Goal: Information Seeking & Learning: Learn about a topic

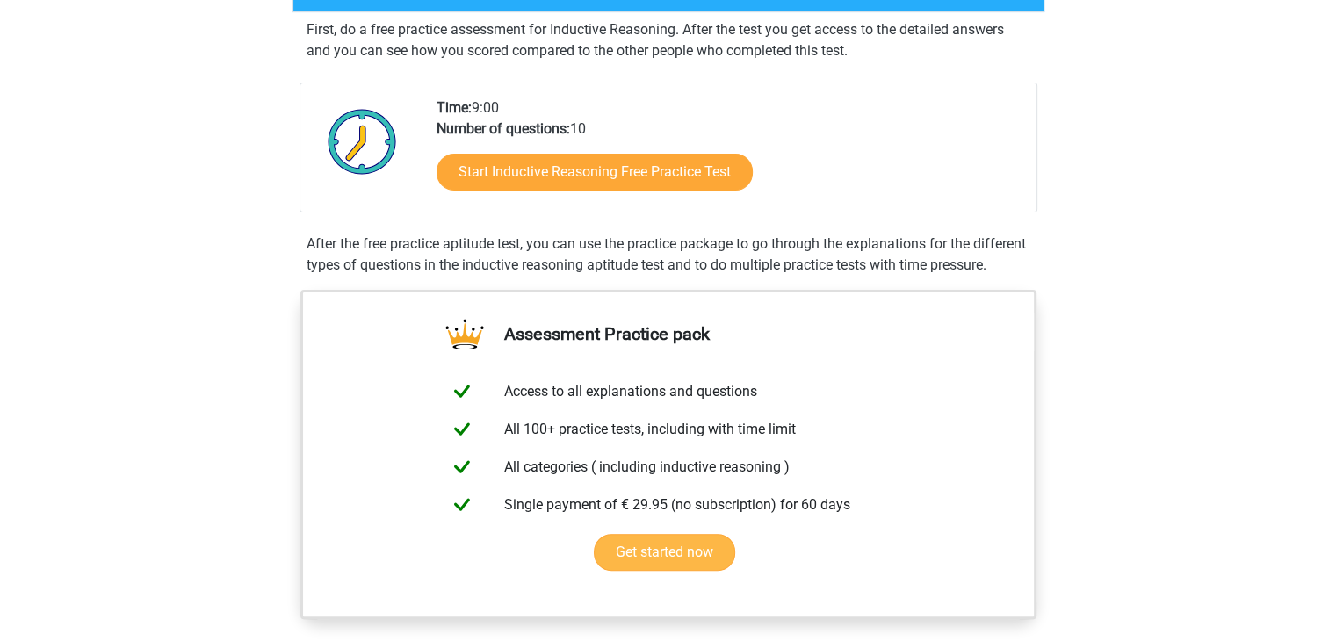
scroll to position [146, 0]
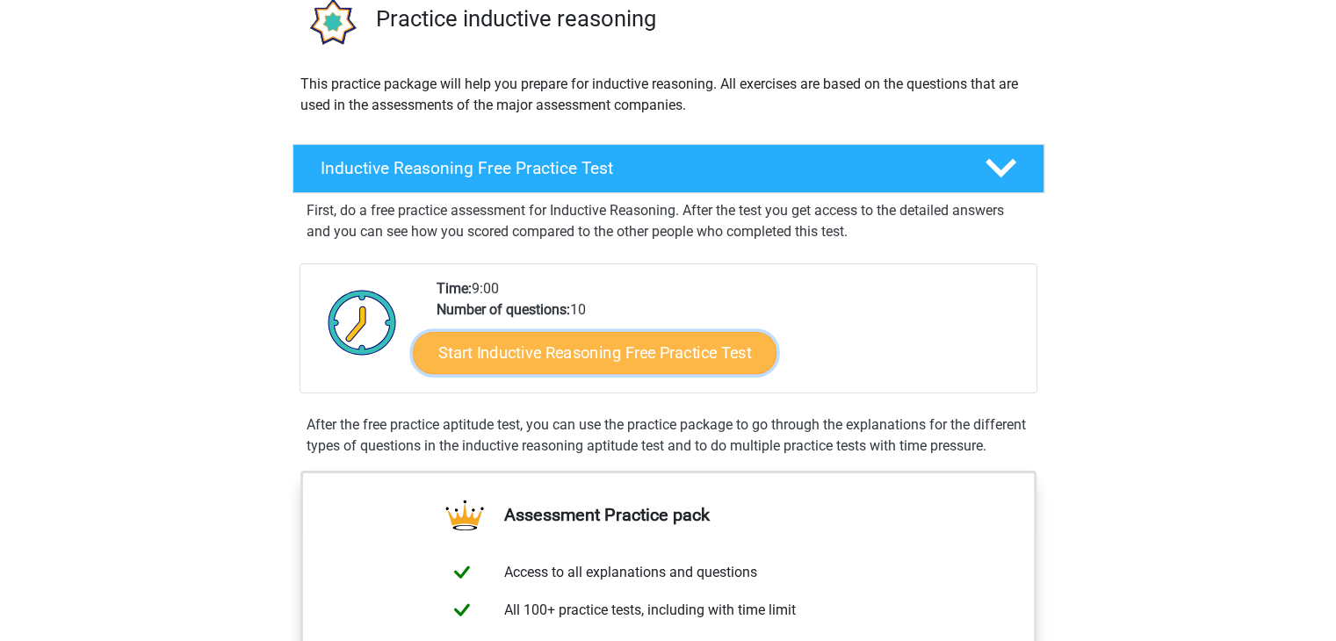
click at [653, 359] on link "Start Inductive Reasoning Free Practice Test" at bounding box center [595, 352] width 364 height 42
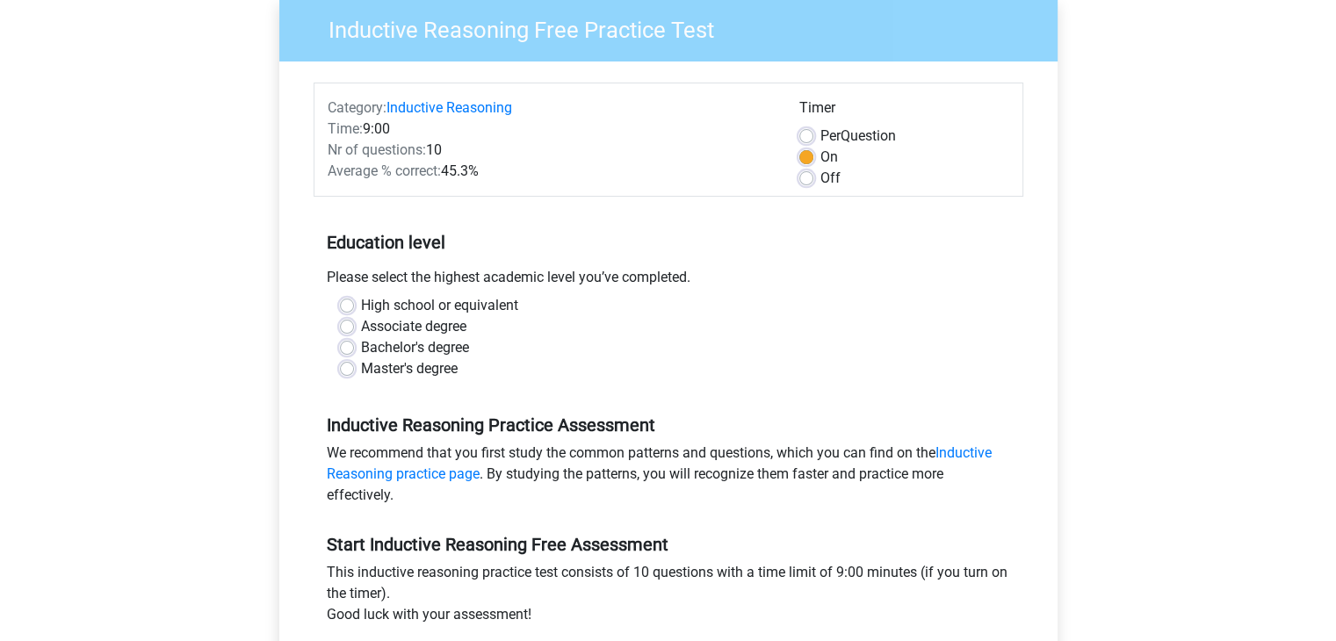
scroll to position [293, 0]
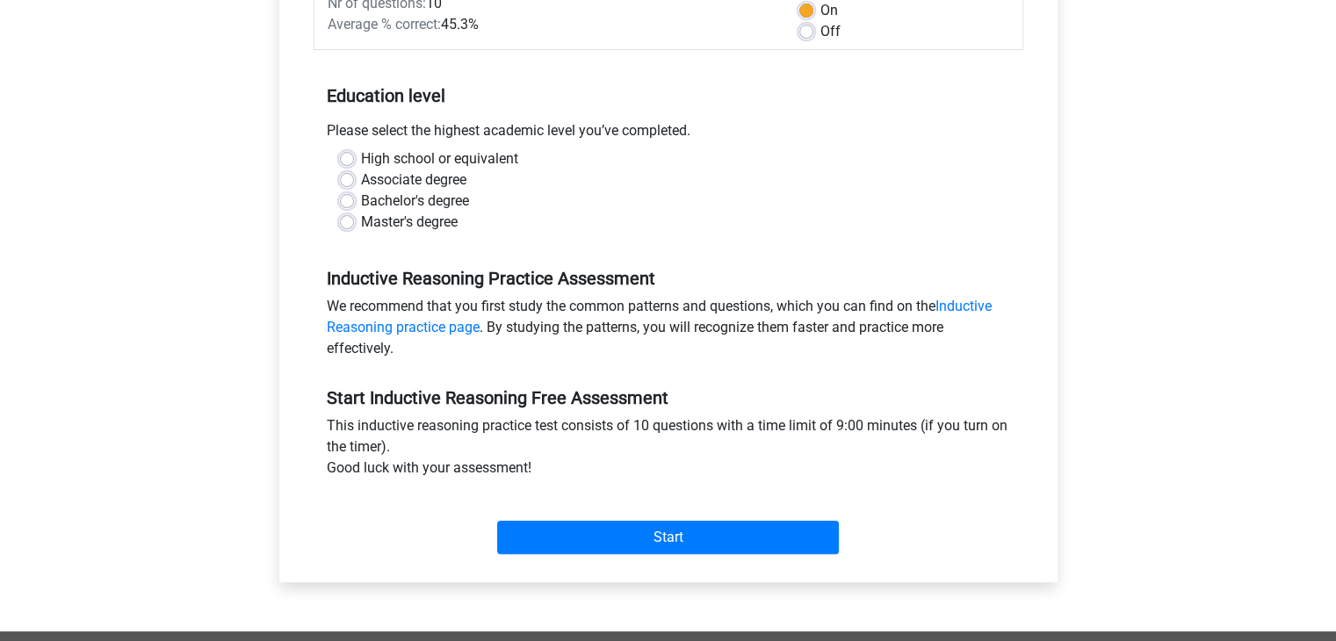
click at [353, 157] on div "High school or equivalent" at bounding box center [668, 158] width 657 height 21
click at [361, 154] on label "High school or equivalent" at bounding box center [439, 158] width 157 height 21
click at [350, 154] on input "High school or equivalent" at bounding box center [347, 157] width 14 height 18
radio input "true"
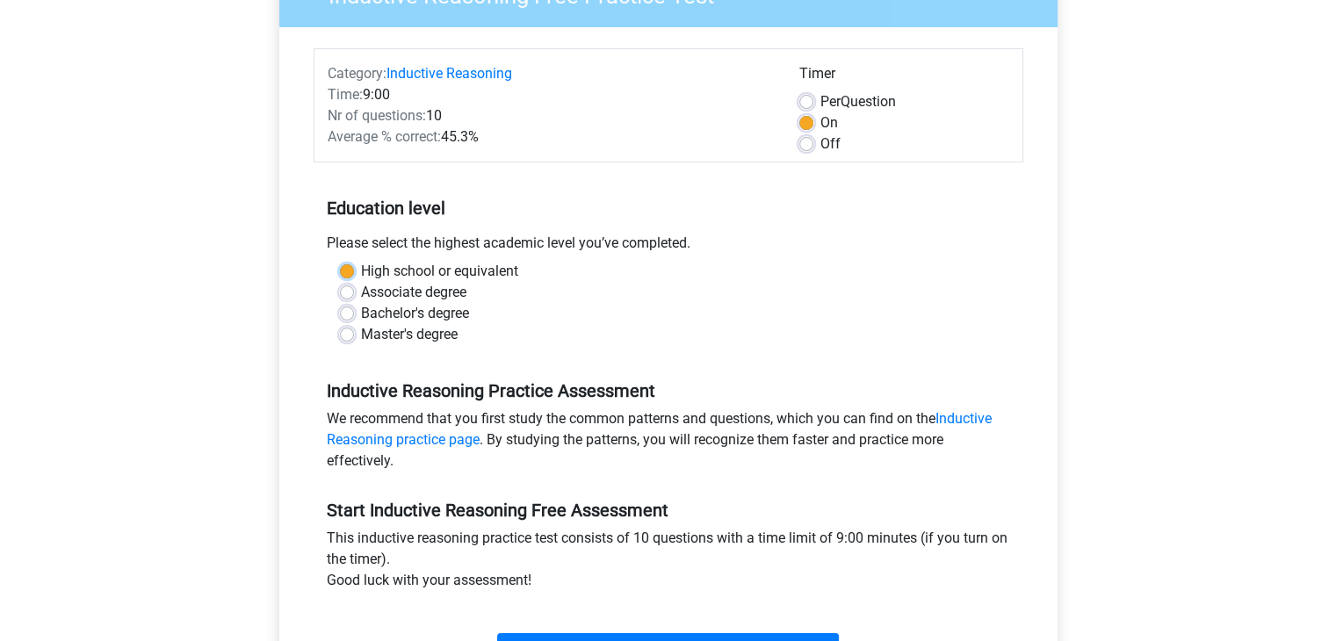
scroll to position [146, 0]
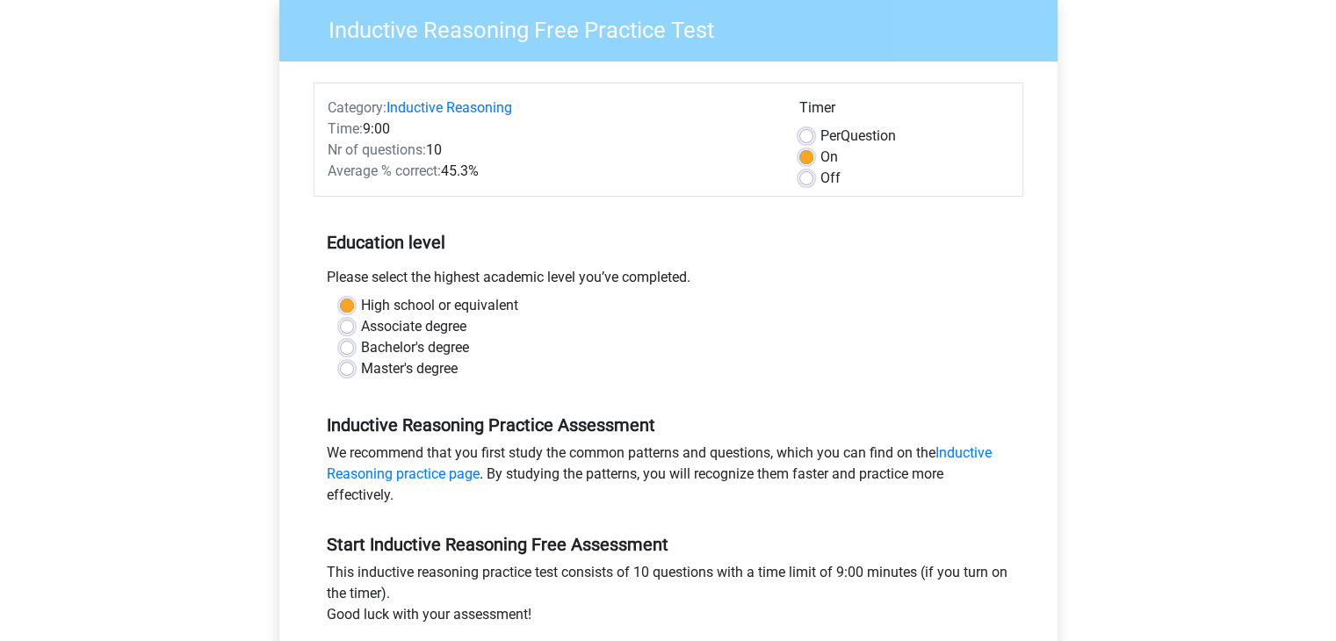
click at [810, 127] on div "Per Question" at bounding box center [904, 136] width 210 height 21
click at [820, 134] on label "Per Question" at bounding box center [858, 136] width 76 height 21
click at [807, 134] on input "Per Question" at bounding box center [806, 135] width 14 height 18
radio input "true"
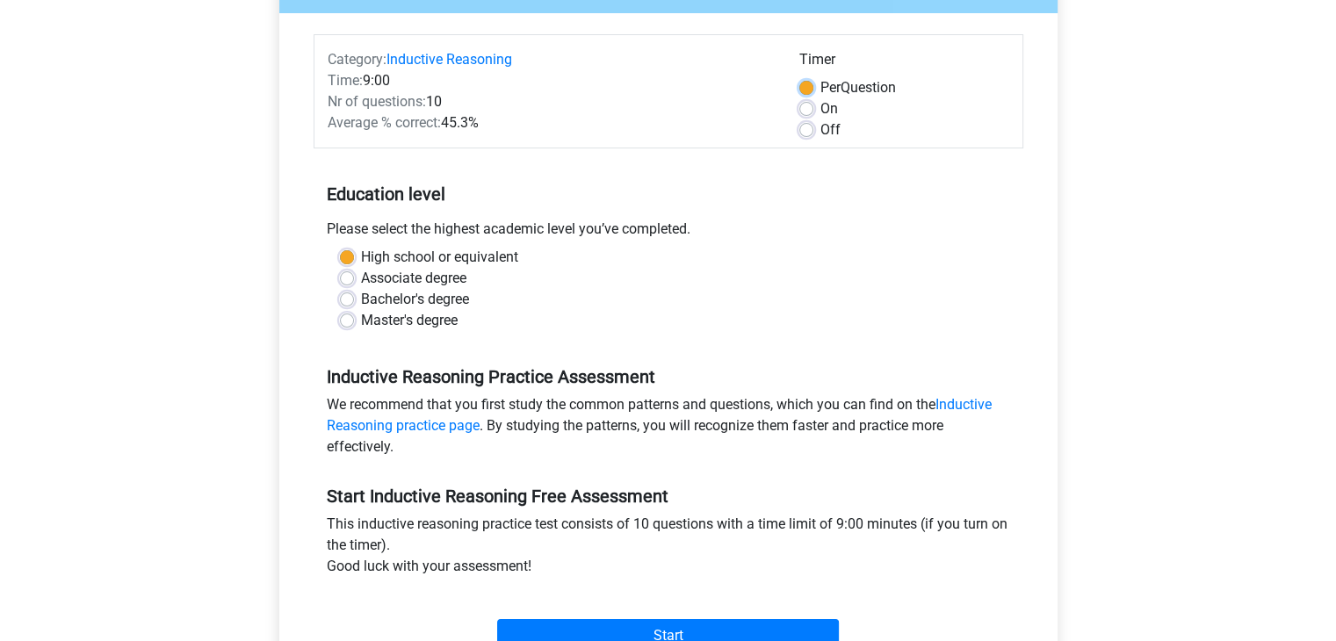
scroll to position [293, 0]
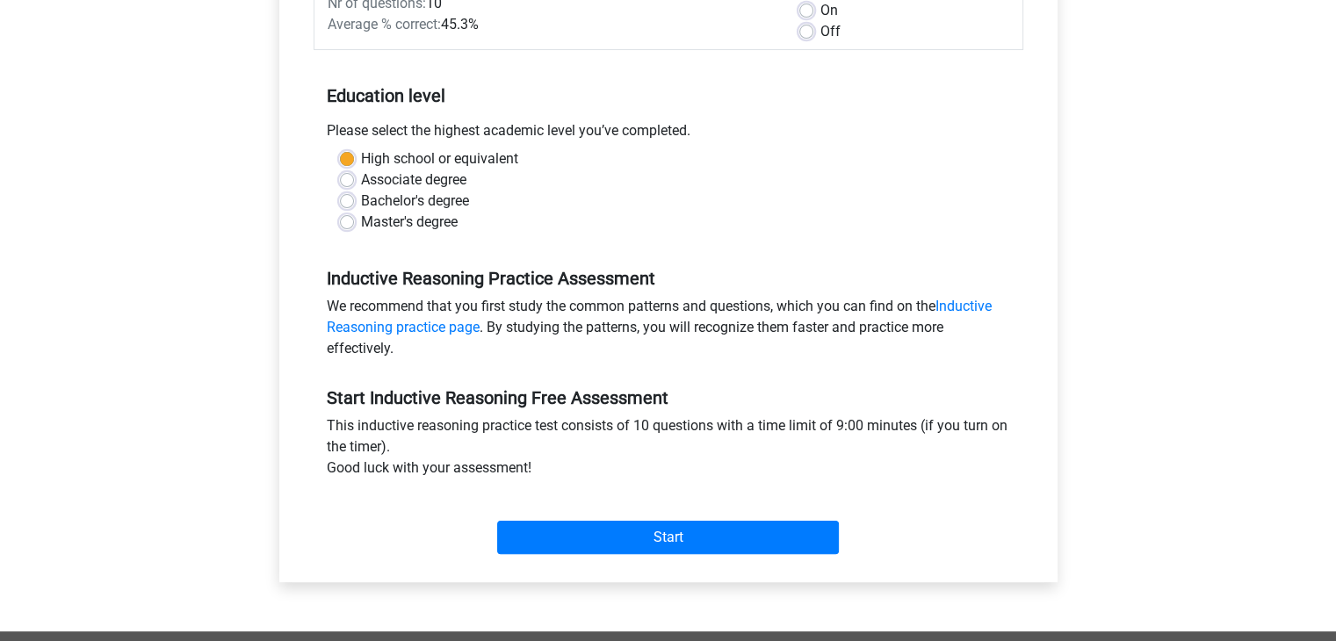
drag, startPoint x: 804, startPoint y: 22, endPoint x: 804, endPoint y: 32, distance: 9.7
click at [804, 22] on div "Off" at bounding box center [904, 31] width 210 height 21
click at [820, 32] on label "Off" at bounding box center [830, 31] width 20 height 21
click at [804, 32] on input "Off" at bounding box center [806, 30] width 14 height 18
radio input "true"
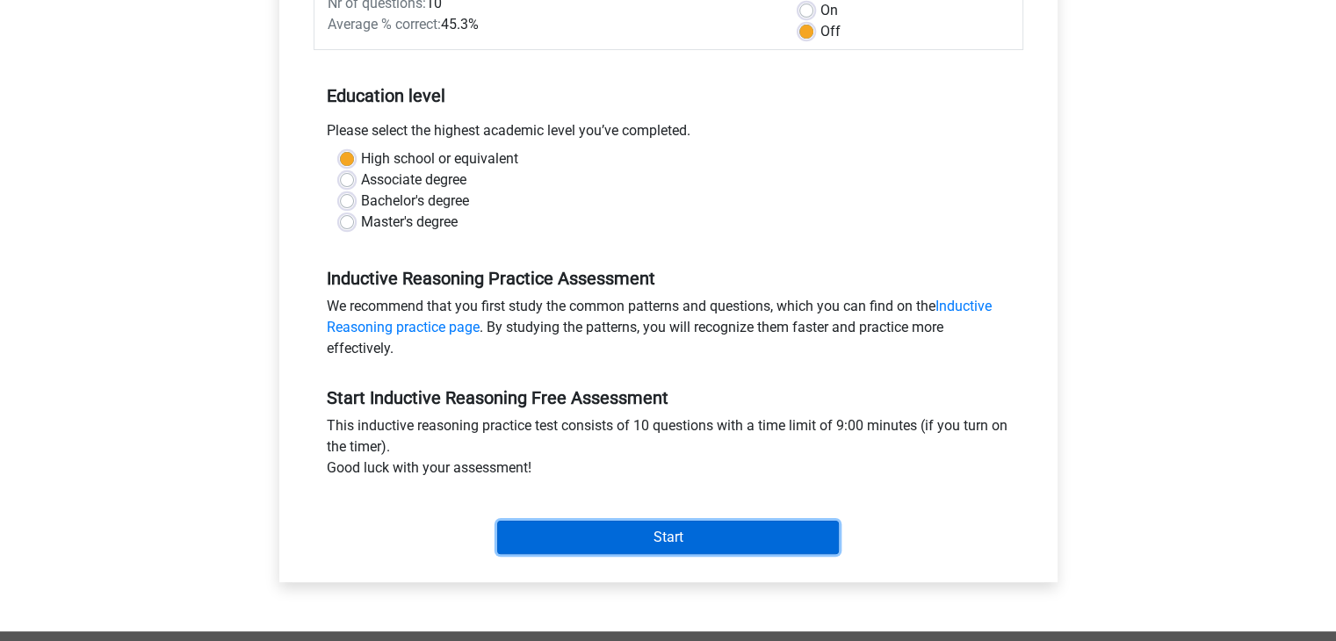
click at [650, 541] on input "Start" at bounding box center [668, 537] width 342 height 33
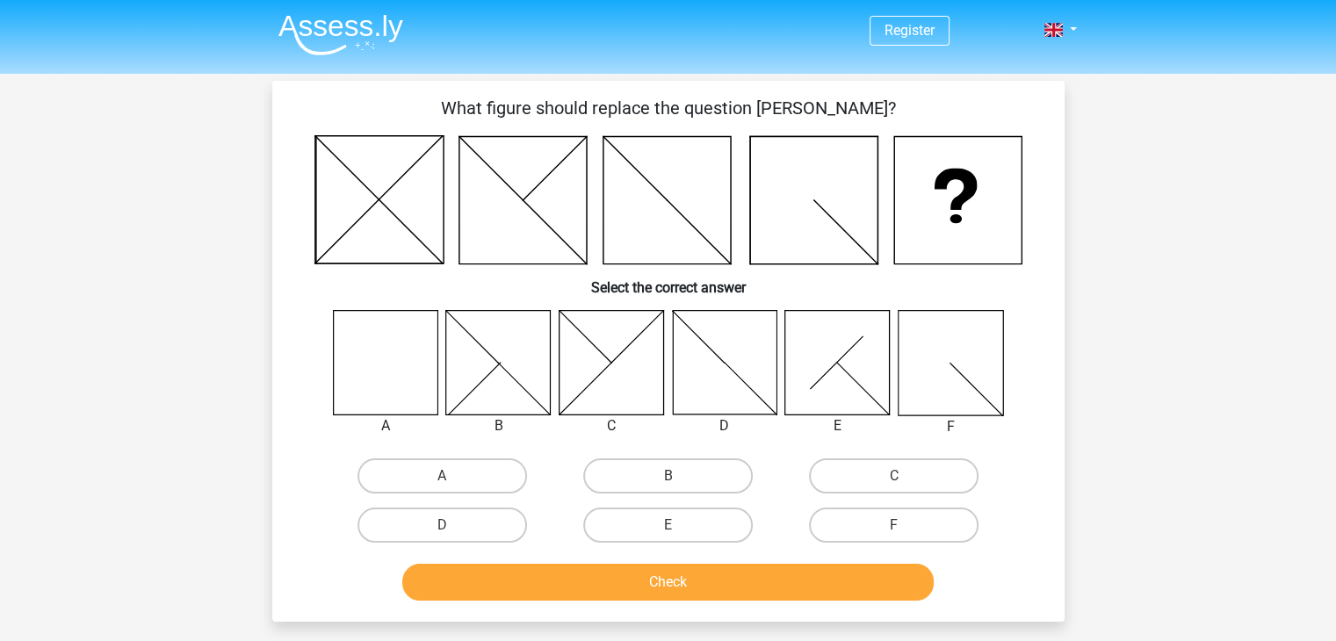
click at [404, 373] on icon at bounding box center [385, 362] width 105 height 105
click at [436, 477] on label "A" at bounding box center [443, 476] width 170 height 35
click at [442, 477] on input "A" at bounding box center [447, 481] width 11 height 11
radio input "true"
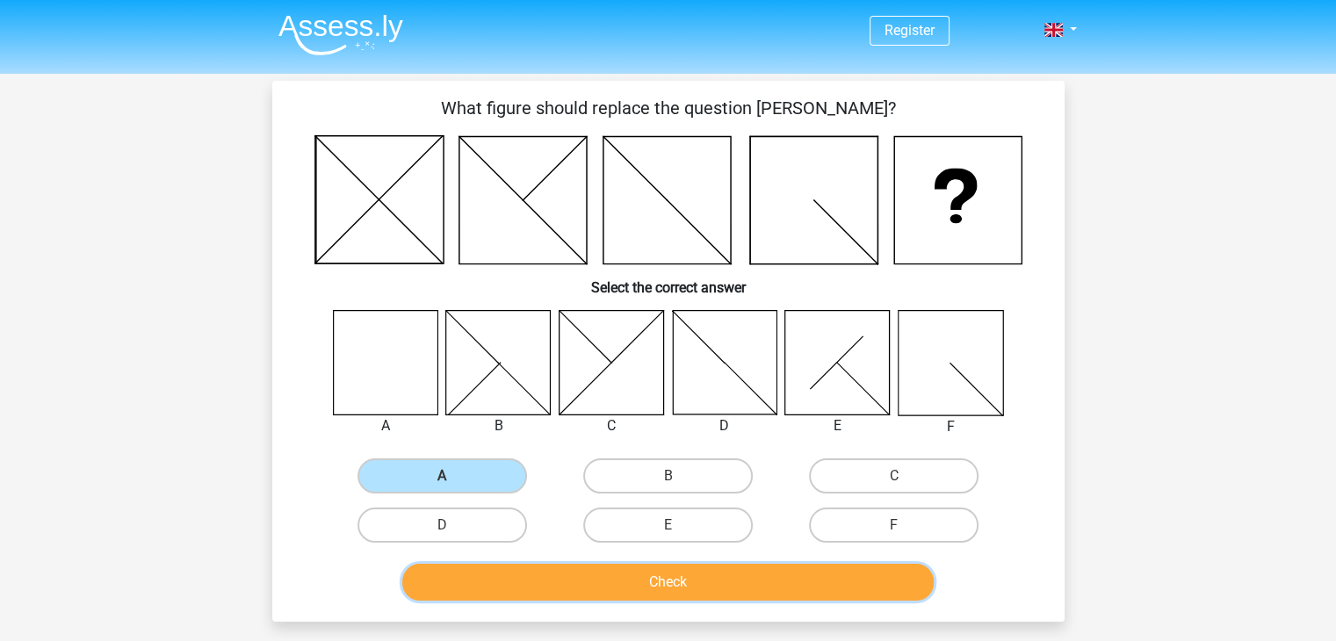
click at [580, 588] on button "Check" at bounding box center [667, 582] width 531 height 37
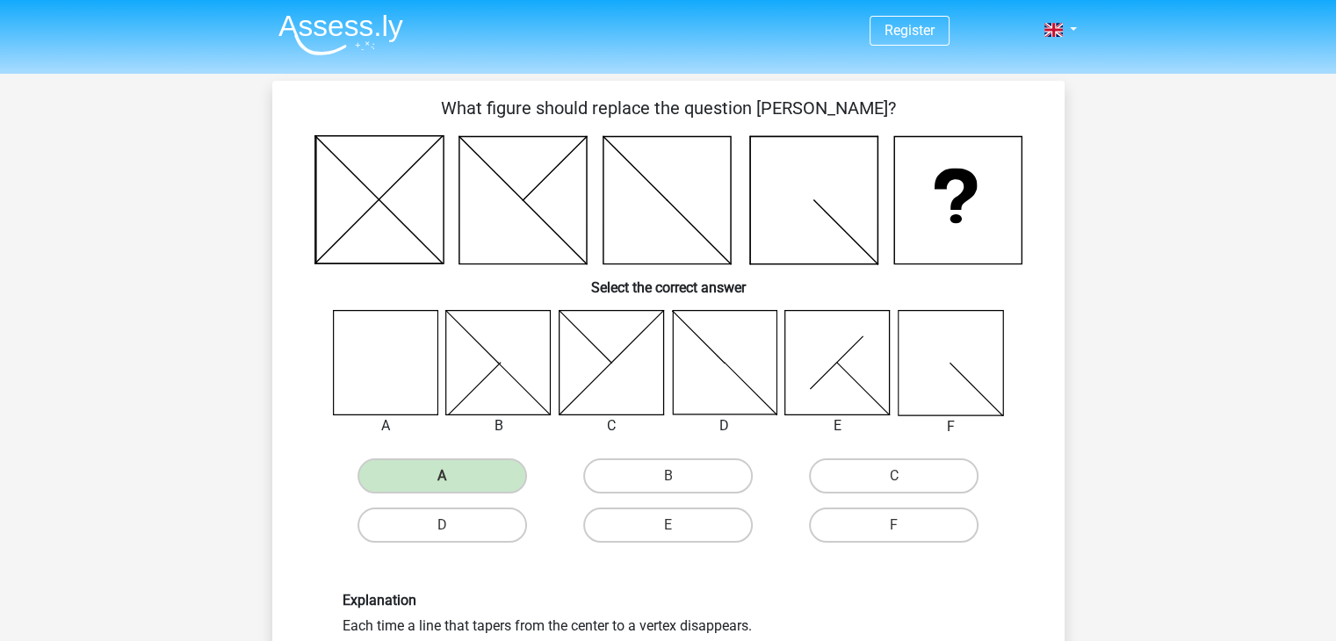
scroll to position [293, 0]
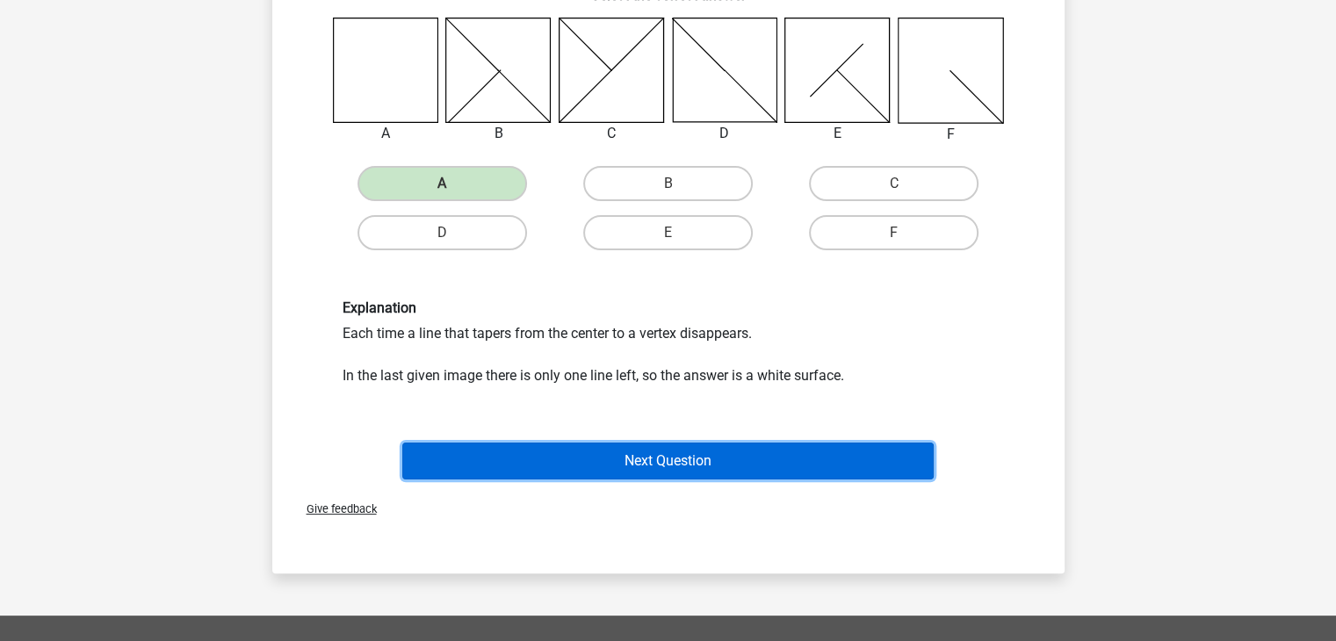
click at [550, 463] on button "Next Question" at bounding box center [667, 461] width 531 height 37
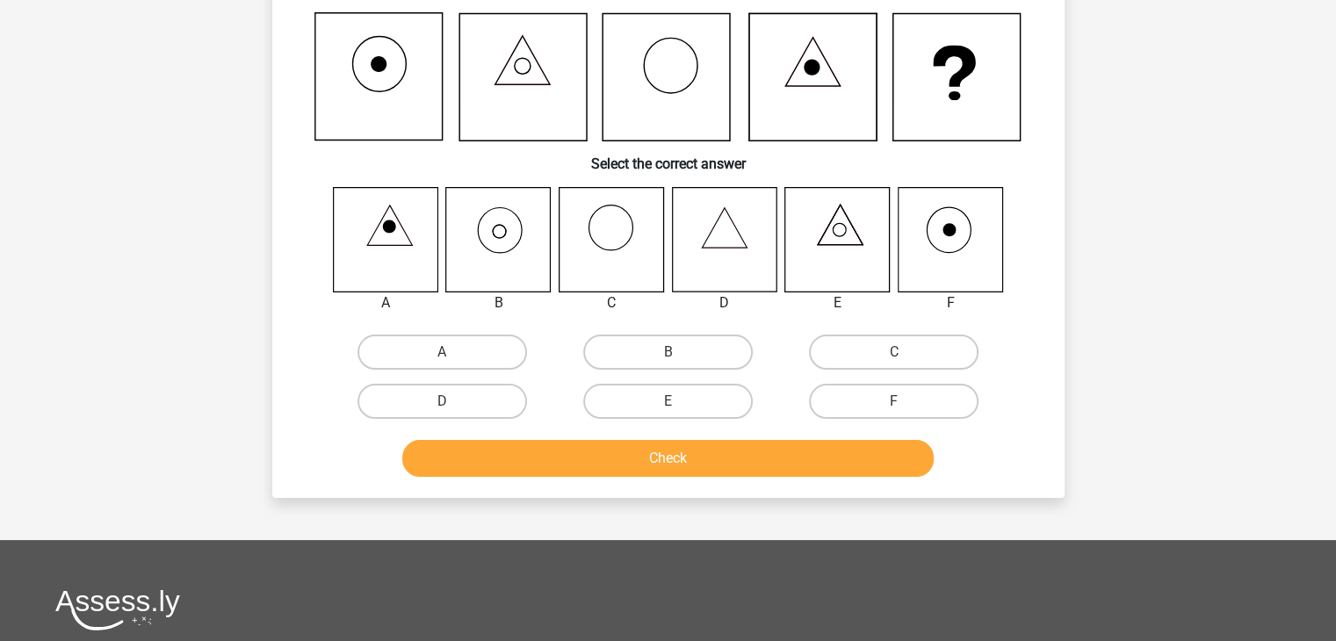
scroll to position [81, 0]
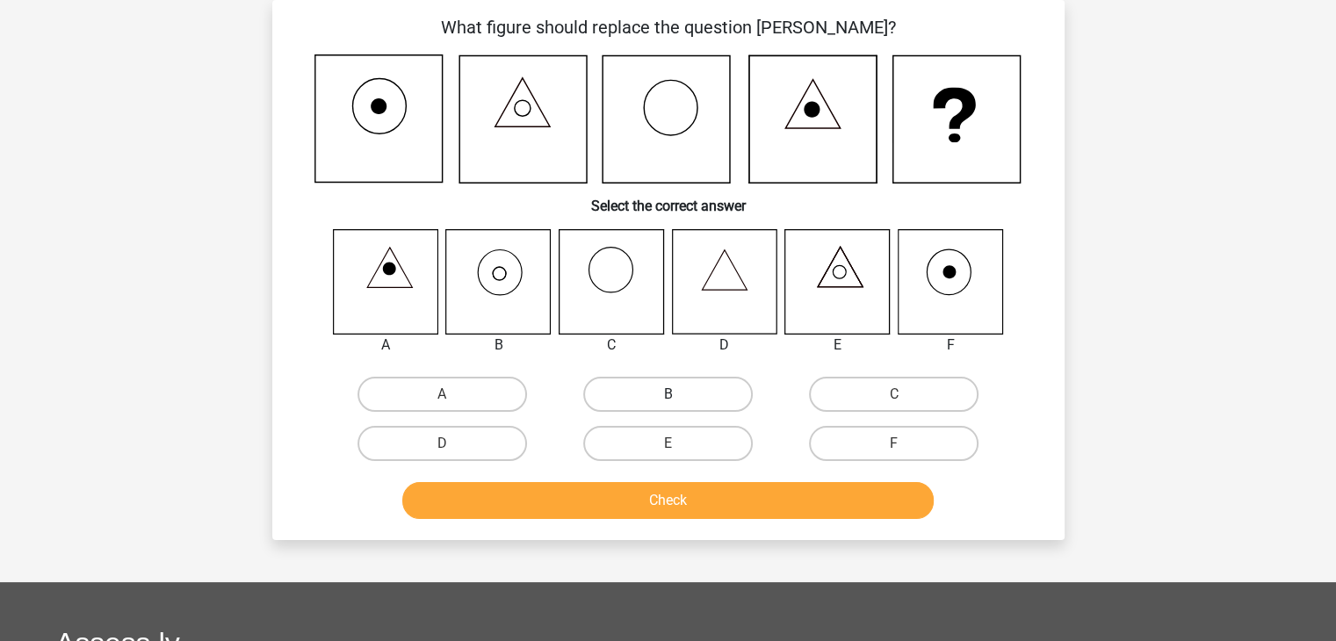
click at [640, 389] on label "B" at bounding box center [668, 394] width 170 height 35
click at [668, 394] on input "B" at bounding box center [673, 399] width 11 height 11
radio input "true"
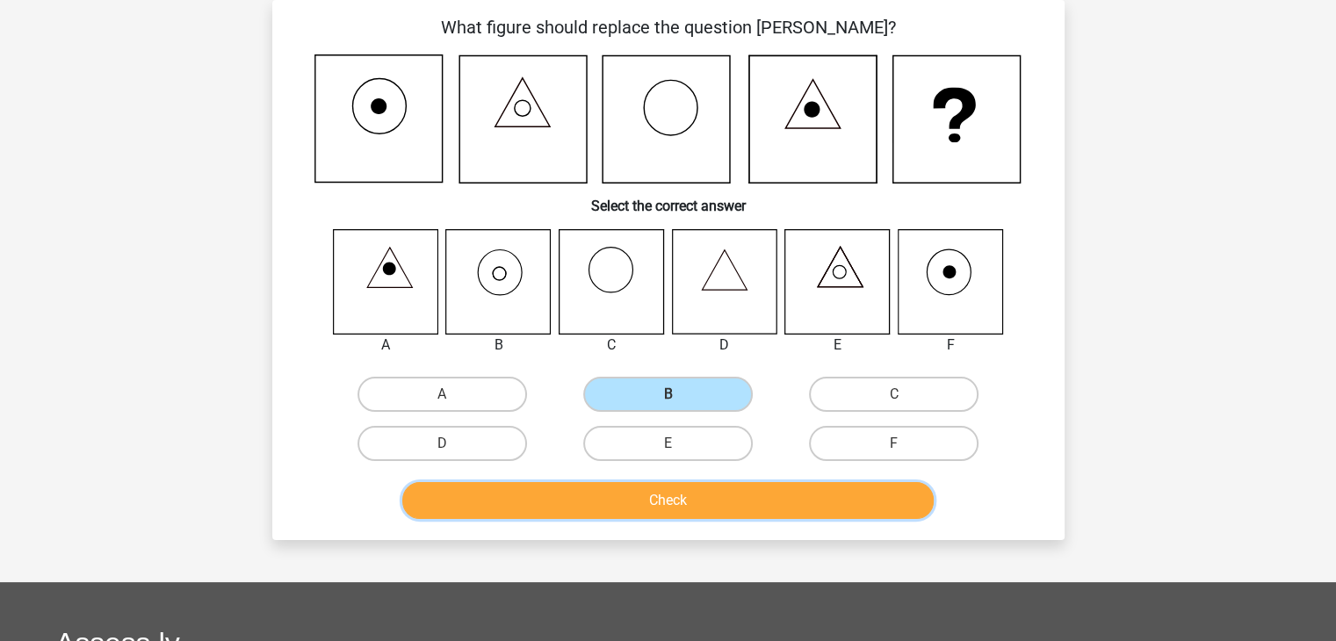
click at [654, 504] on button "Check" at bounding box center [667, 500] width 531 height 37
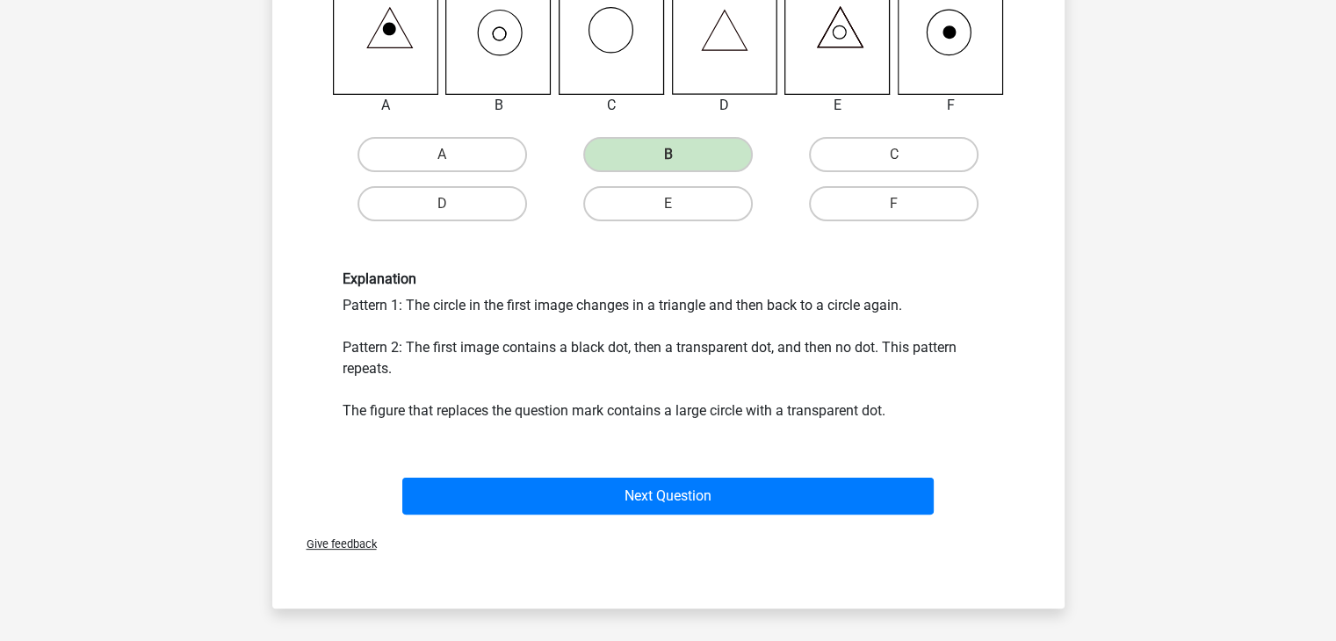
scroll to position [373, 0]
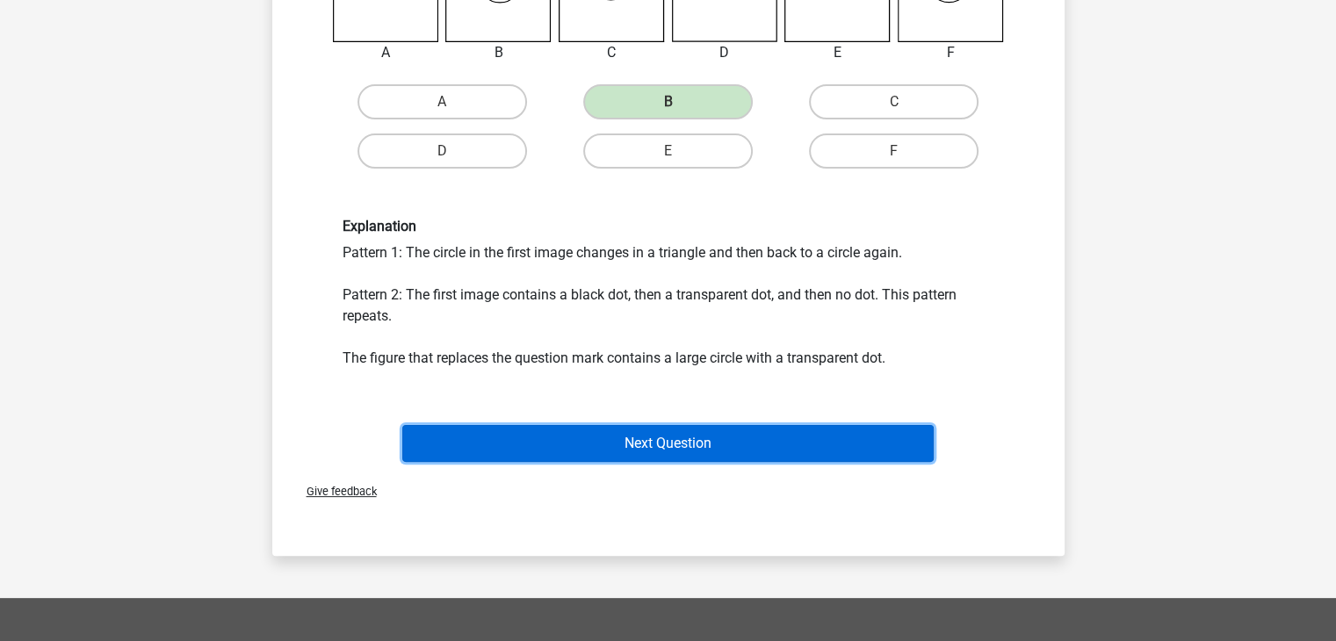
click at [647, 438] on button "Next Question" at bounding box center [667, 443] width 531 height 37
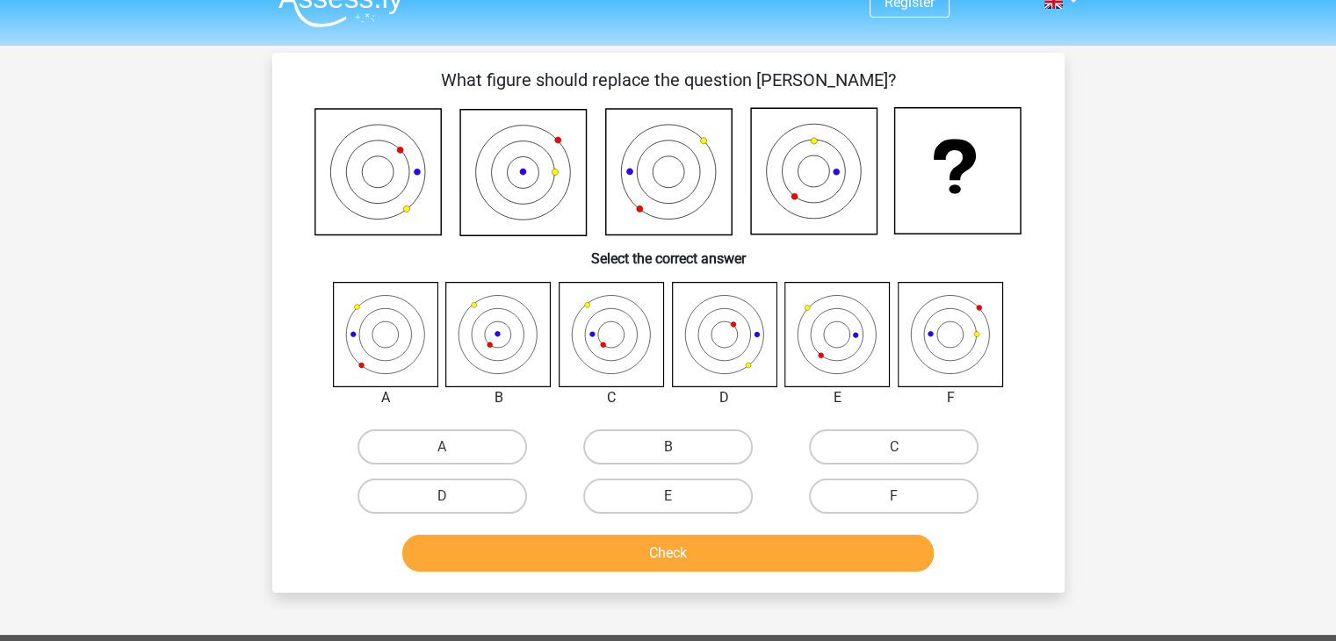
scroll to position [0, 0]
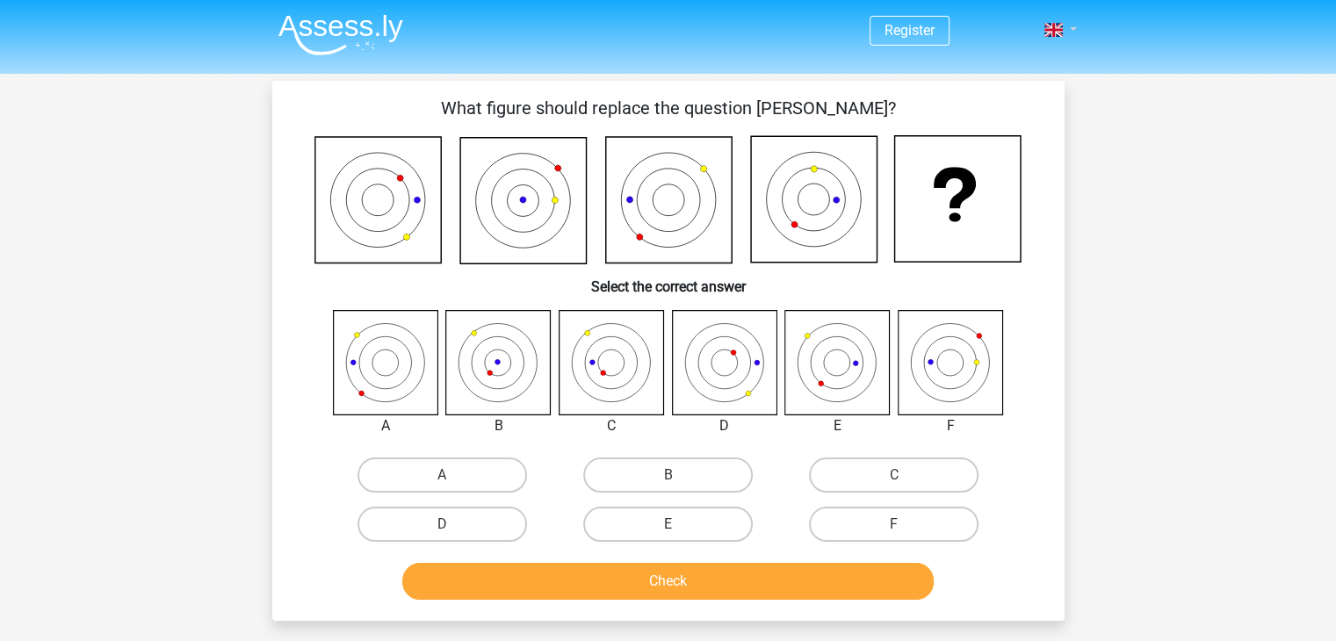
click at [1070, 29] on link at bounding box center [1054, 29] width 35 height 21
click at [678, 468] on label "B" at bounding box center [668, 475] width 170 height 35
click at [678, 475] on input "B" at bounding box center [673, 480] width 11 height 11
radio input "true"
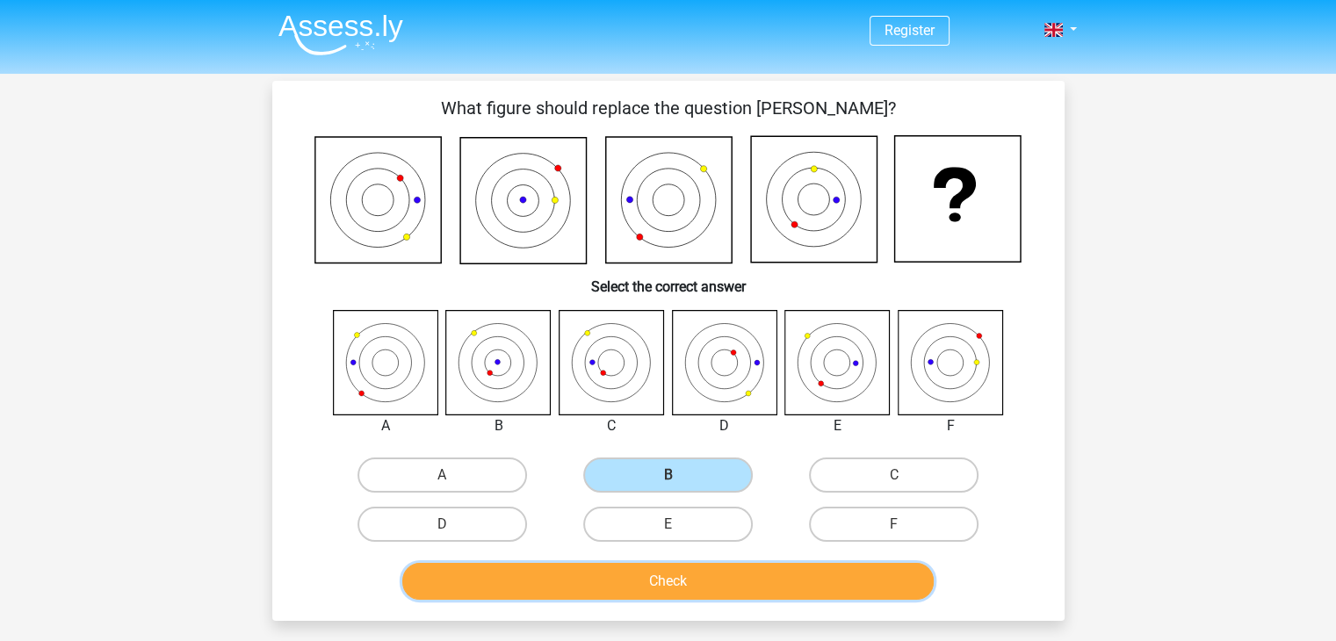
click at [684, 579] on button "Check" at bounding box center [667, 581] width 531 height 37
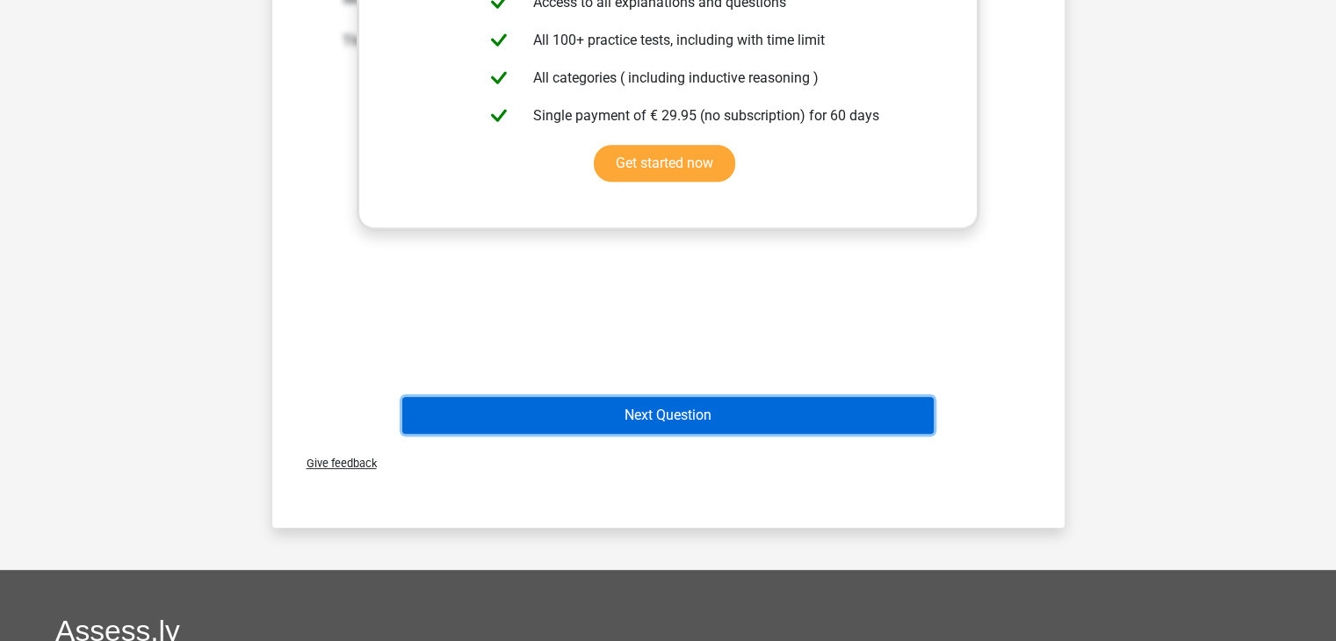
click at [782, 405] on button "Next Question" at bounding box center [667, 415] width 531 height 37
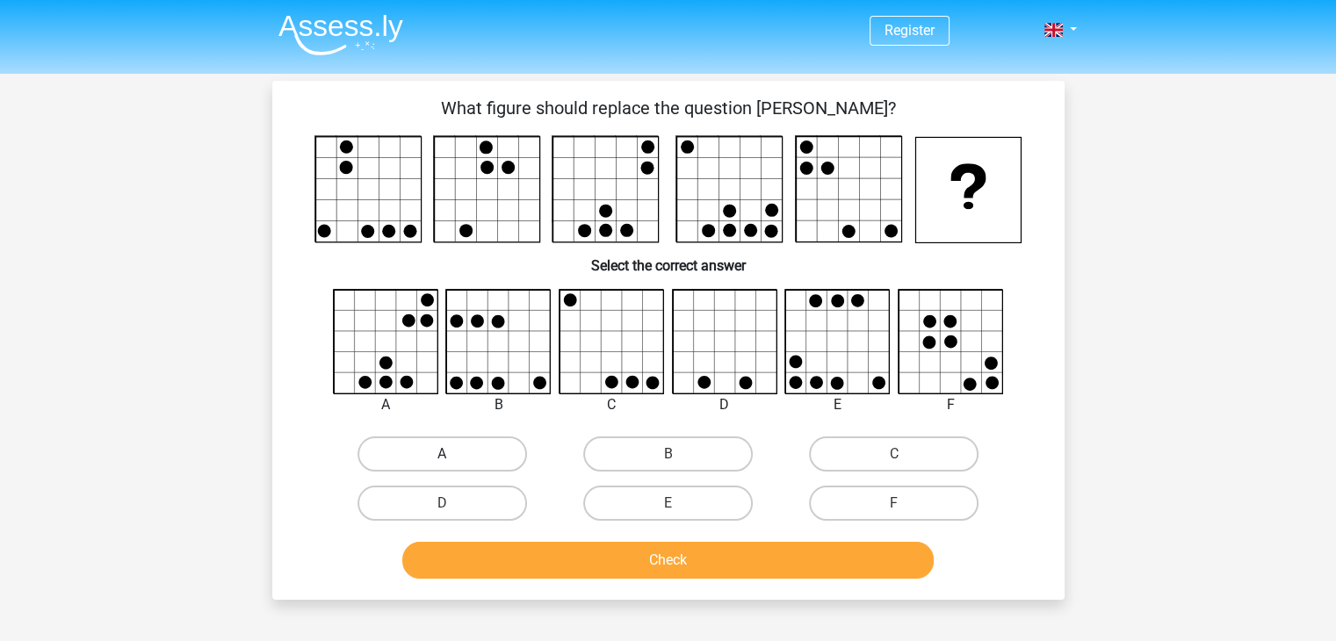
click at [456, 454] on label "A" at bounding box center [443, 454] width 170 height 35
click at [453, 454] on input "A" at bounding box center [447, 459] width 11 height 11
radio input "true"
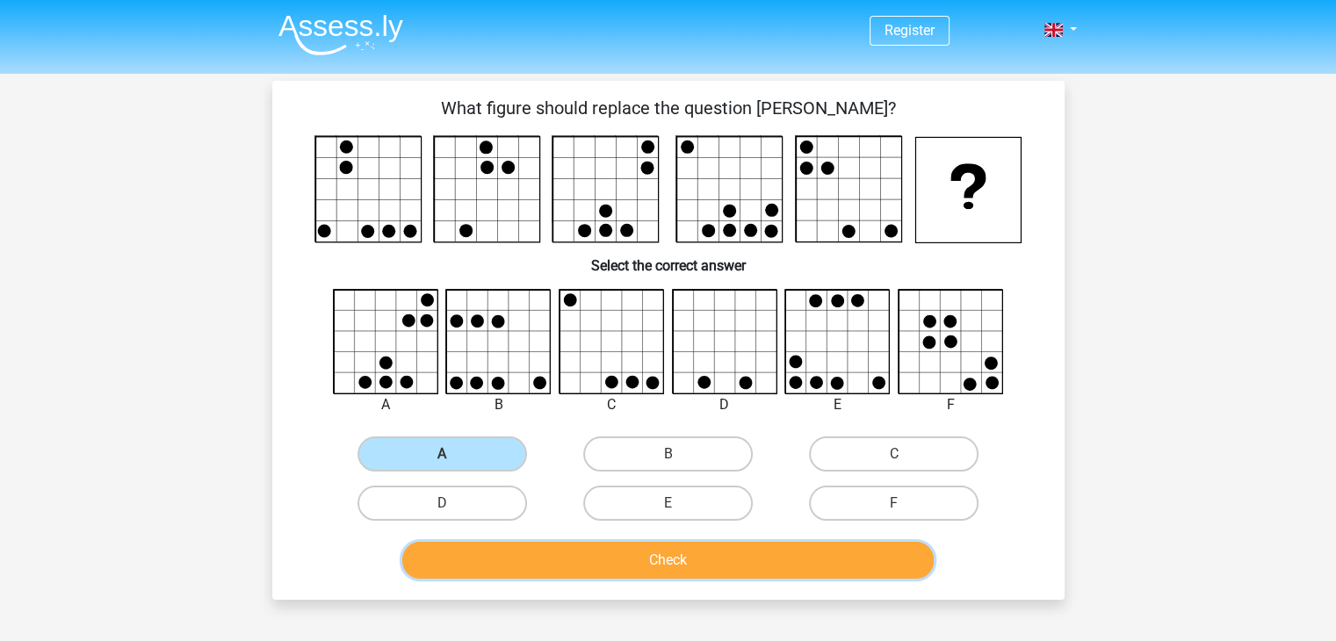
click at [543, 562] on button "Check" at bounding box center [667, 560] width 531 height 37
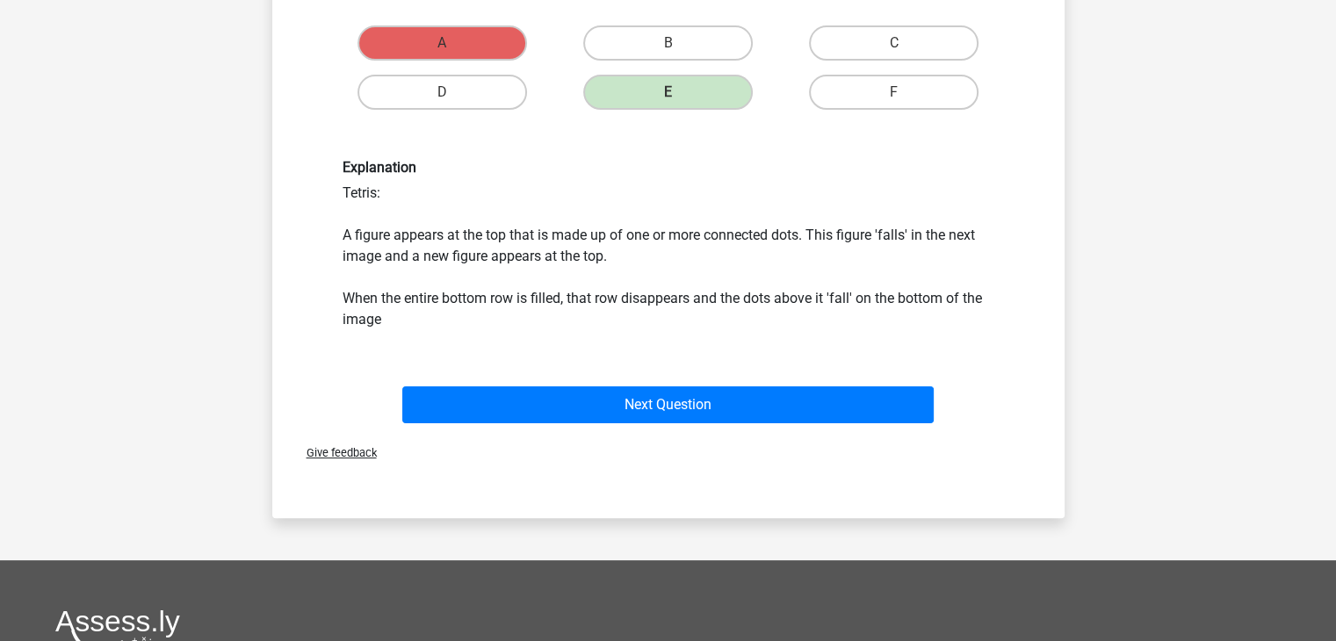
scroll to position [439, 0]
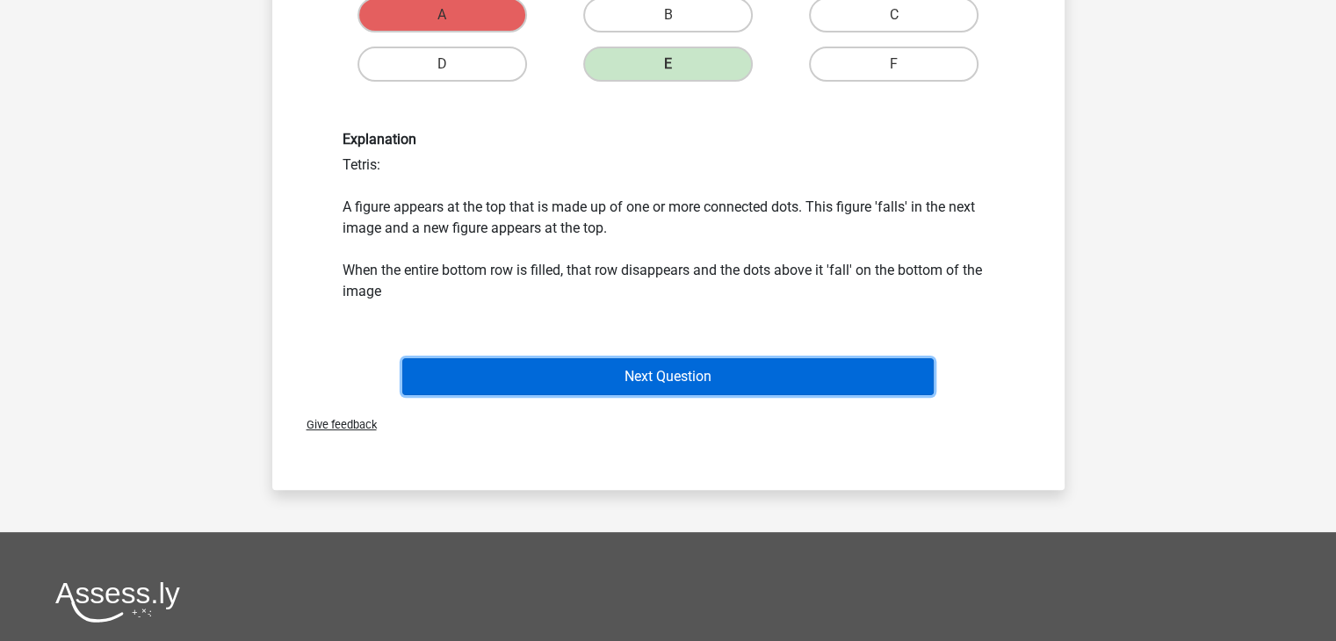
drag, startPoint x: 766, startPoint y: 380, endPoint x: 768, endPoint y: 391, distance: 11.6
click at [767, 385] on button "Next Question" at bounding box center [667, 376] width 531 height 37
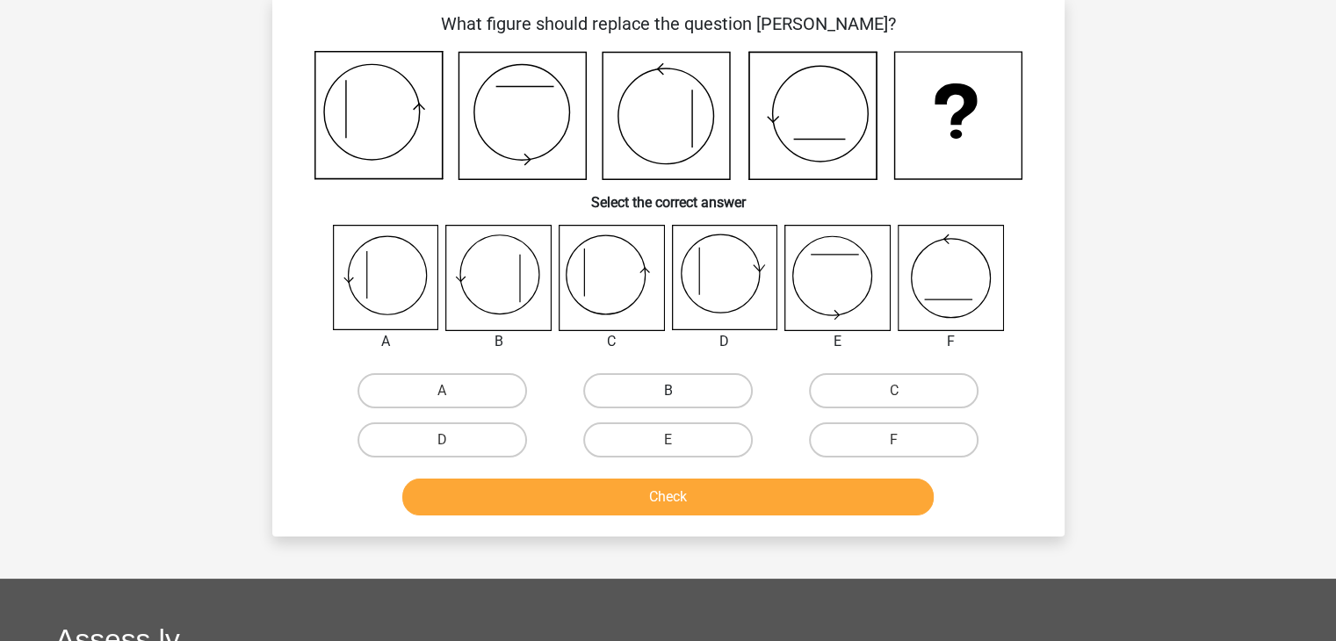
scroll to position [81, 0]
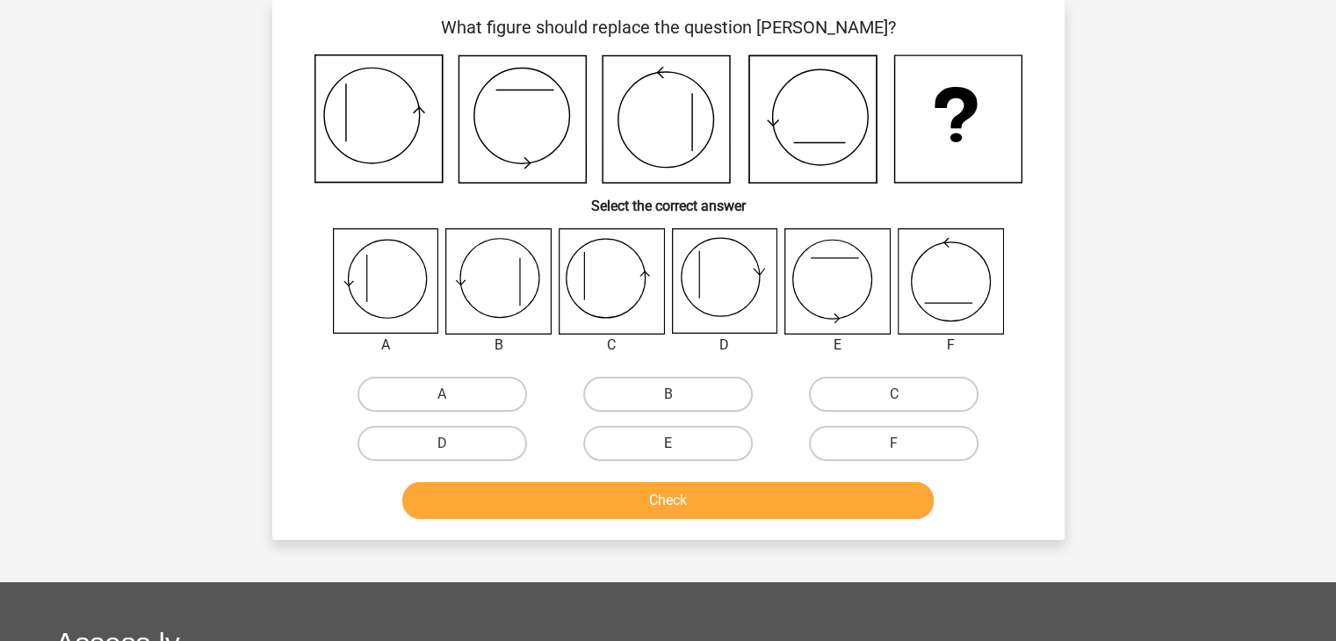
click at [682, 443] on label "E" at bounding box center [668, 443] width 170 height 35
click at [679, 444] on input "E" at bounding box center [673, 449] width 11 height 11
radio input "true"
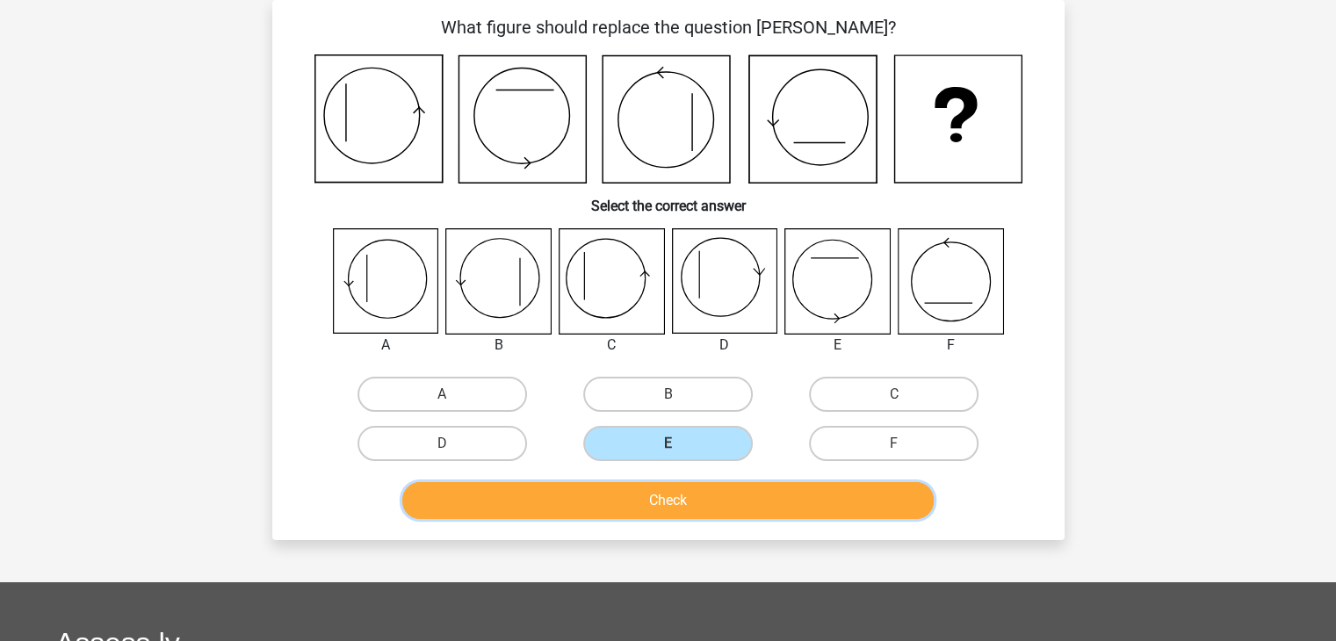
click at [699, 502] on button "Check" at bounding box center [667, 500] width 531 height 37
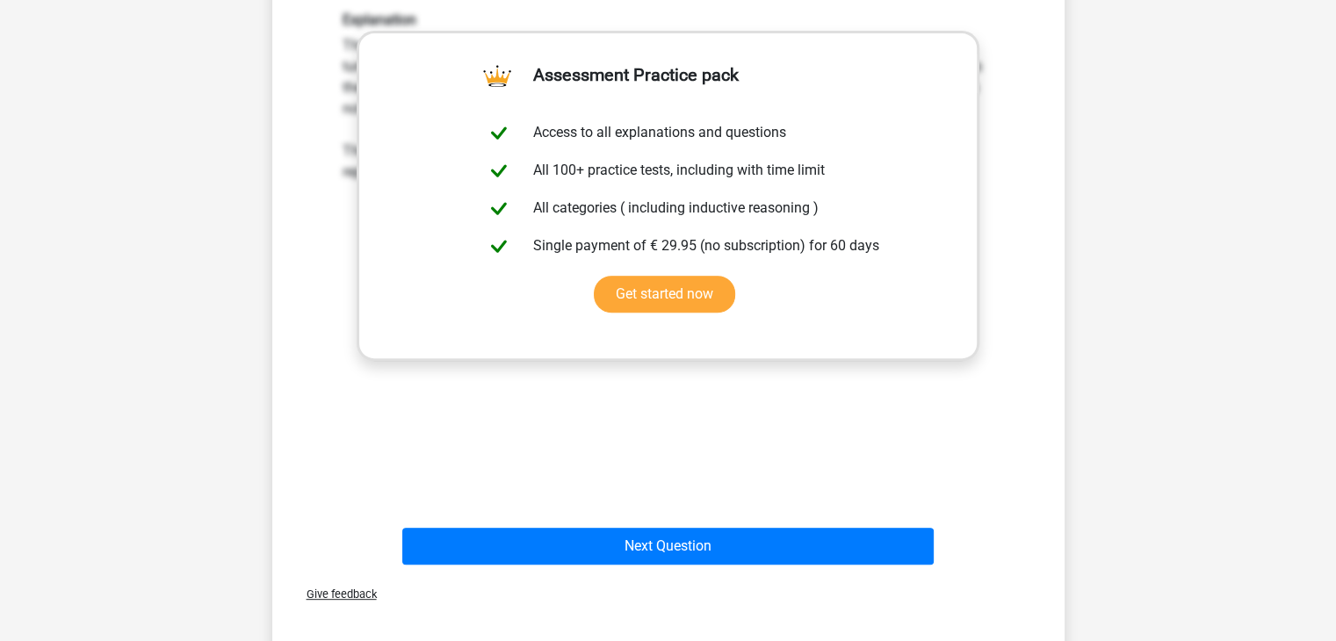
scroll to position [667, 0]
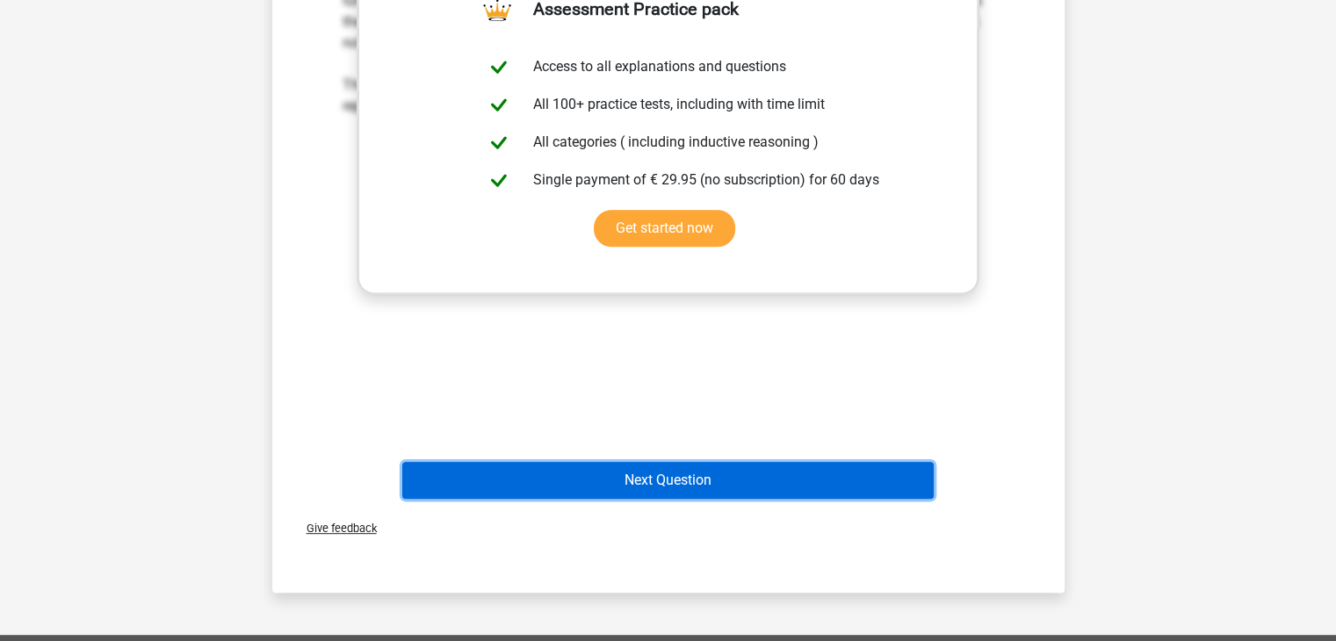
click at [644, 475] on button "Next Question" at bounding box center [667, 480] width 531 height 37
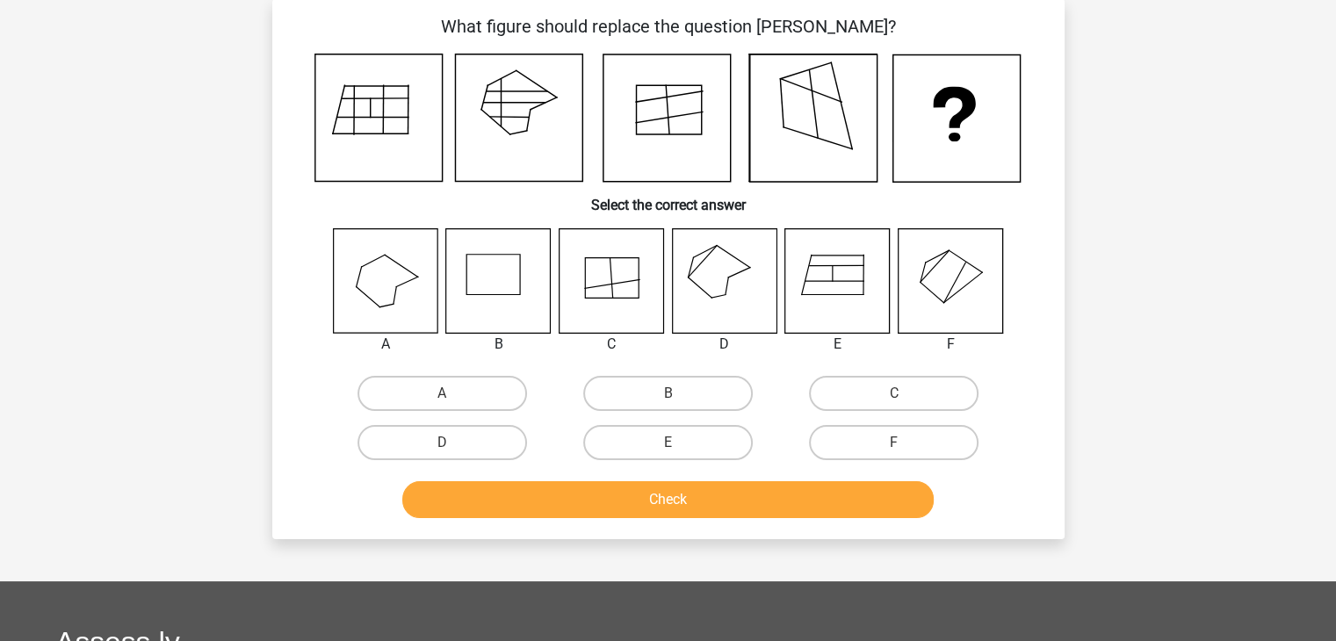
scroll to position [81, 0]
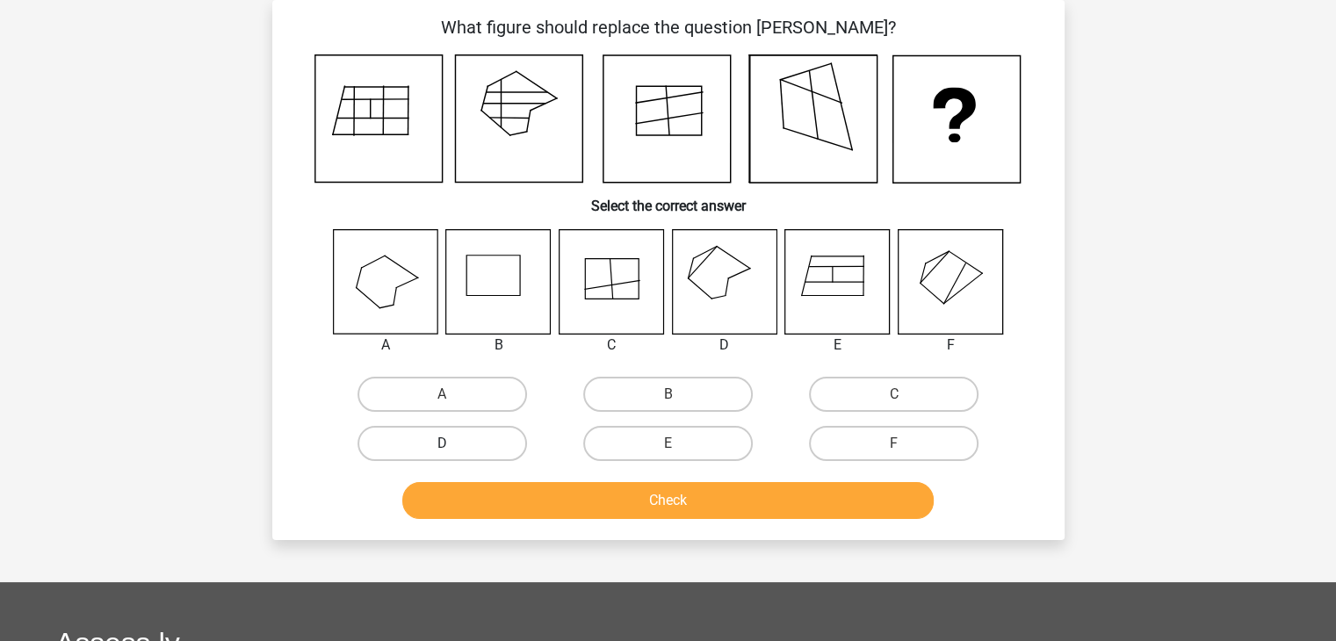
click at [484, 448] on label "D" at bounding box center [443, 443] width 170 height 35
click at [453, 448] on input "D" at bounding box center [447, 449] width 11 height 11
radio input "true"
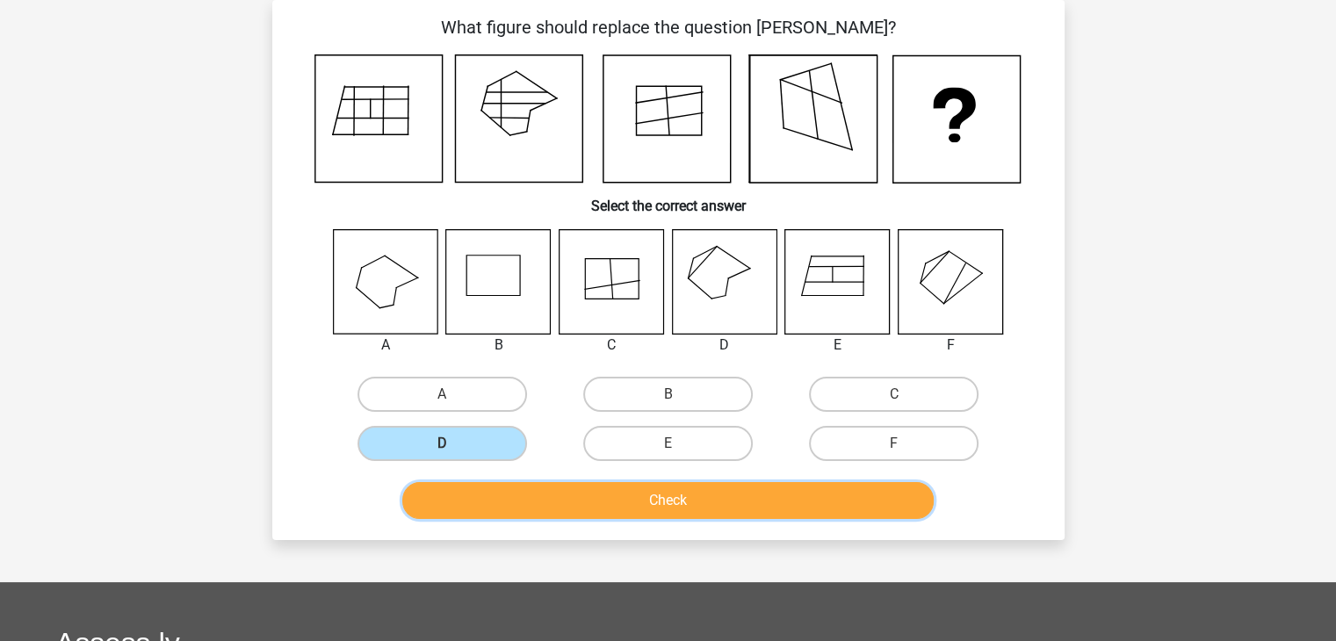
click at [582, 507] on button "Check" at bounding box center [667, 500] width 531 height 37
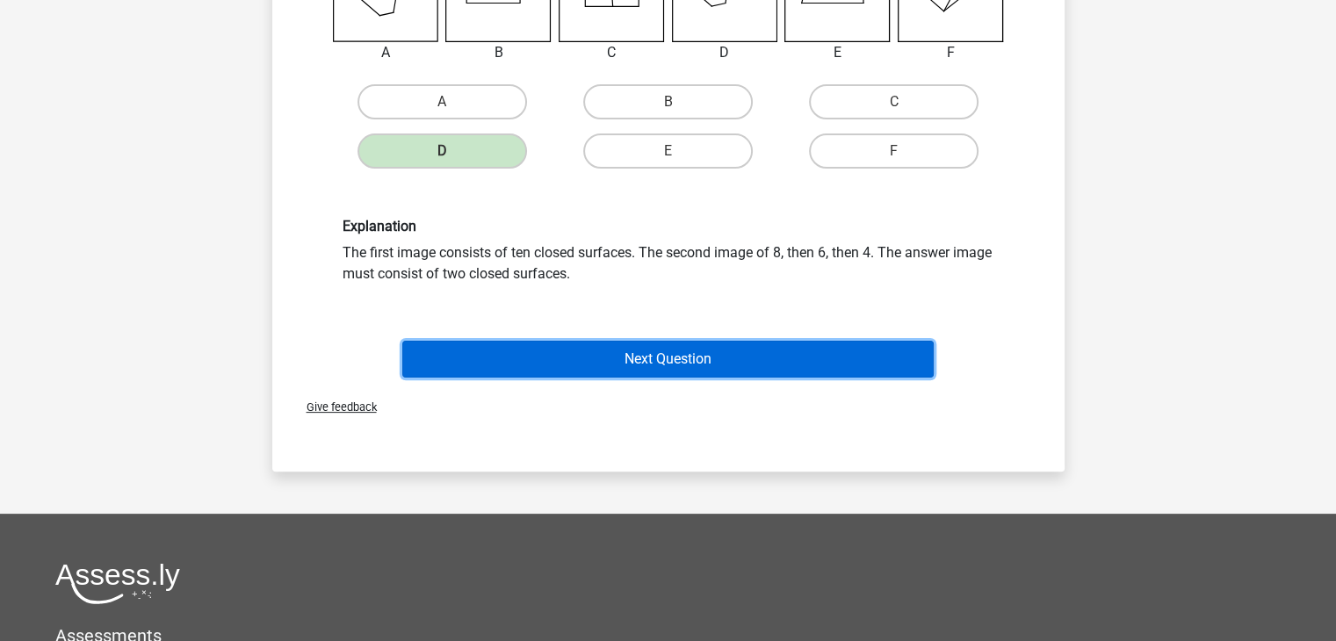
click at [642, 349] on button "Next Question" at bounding box center [667, 359] width 531 height 37
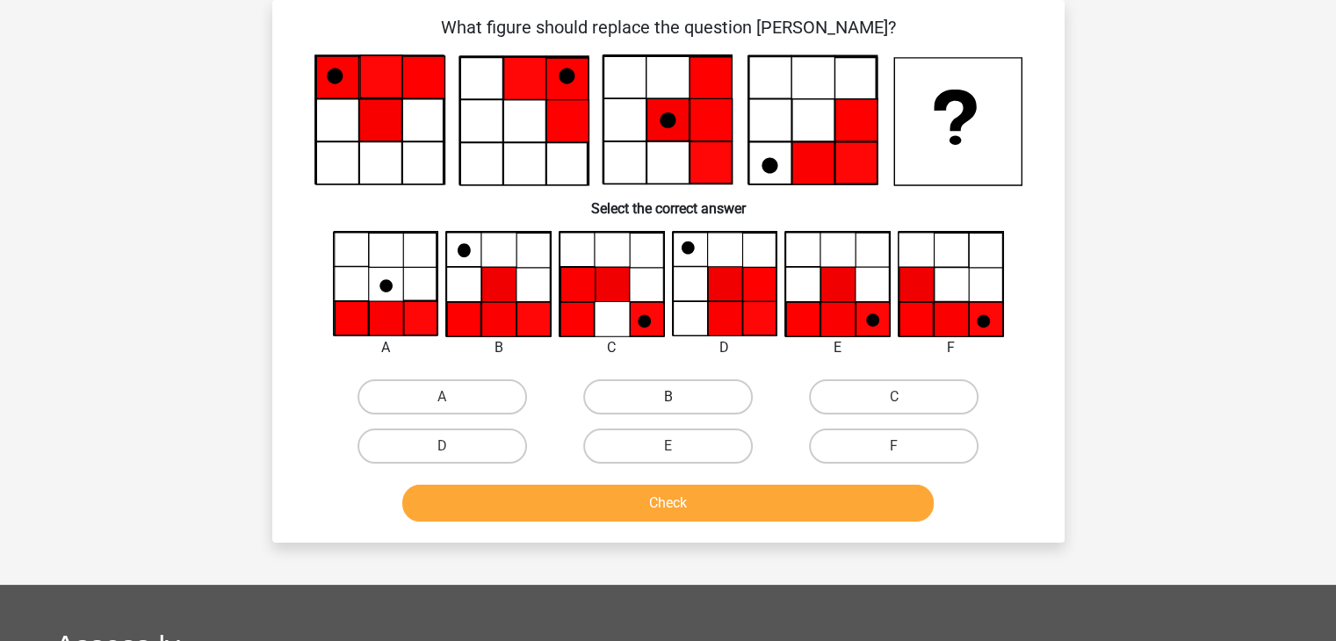
click at [719, 393] on label "B" at bounding box center [668, 397] width 170 height 35
click at [679, 397] on input "B" at bounding box center [673, 402] width 11 height 11
radio input "true"
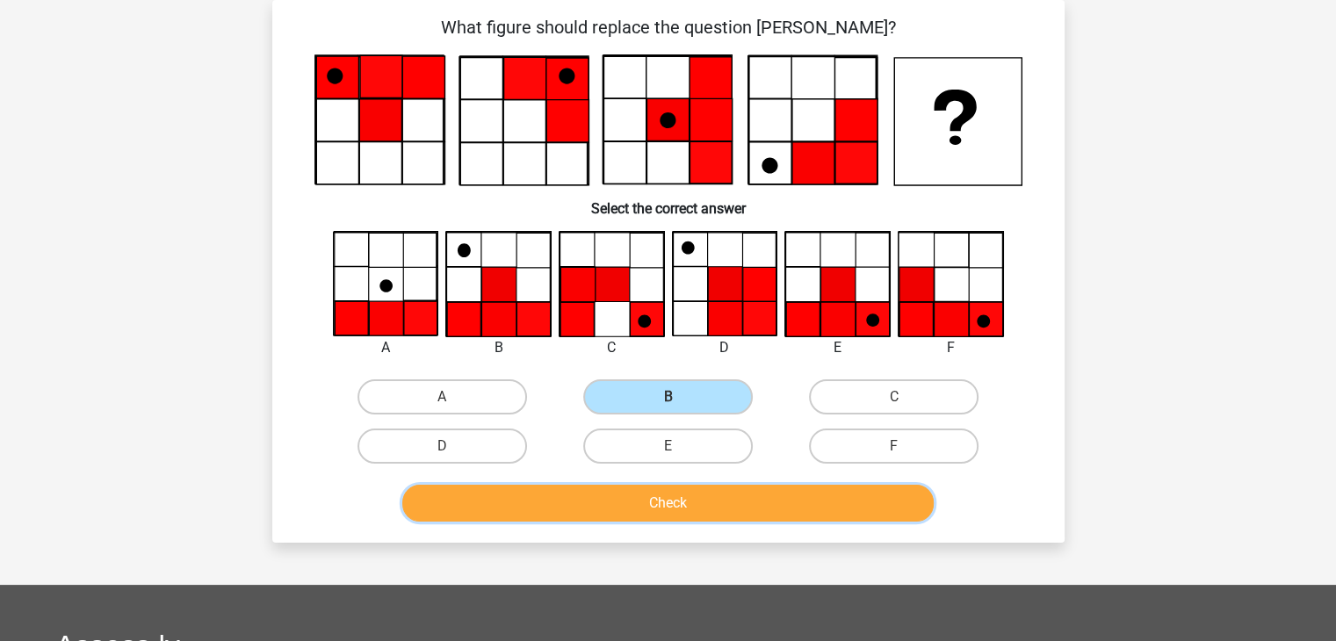
click at [741, 496] on button "Check" at bounding box center [667, 503] width 531 height 37
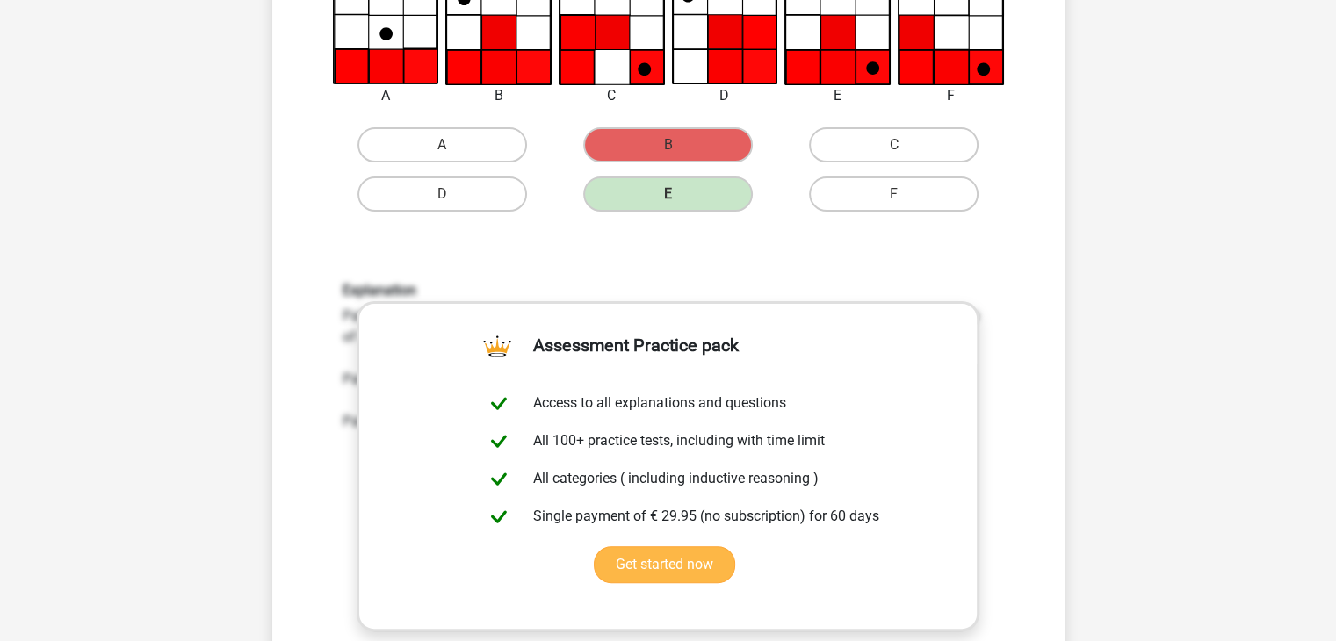
scroll to position [520, 0]
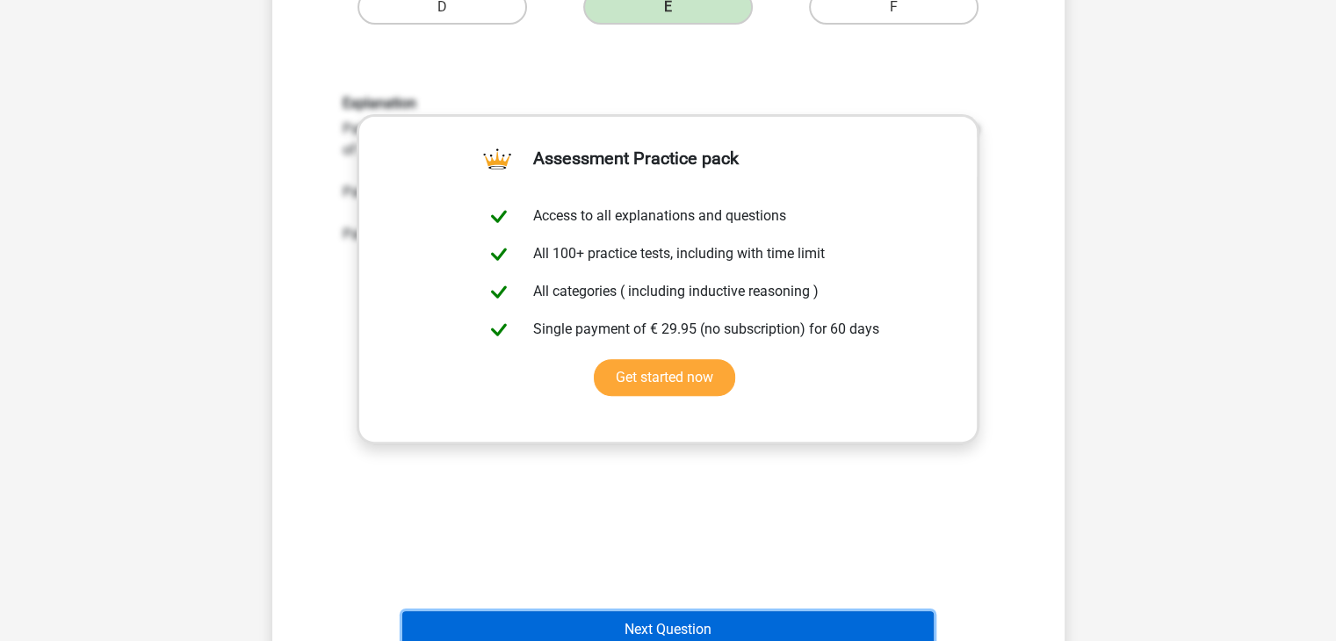
click at [669, 618] on button "Next Question" at bounding box center [667, 629] width 531 height 37
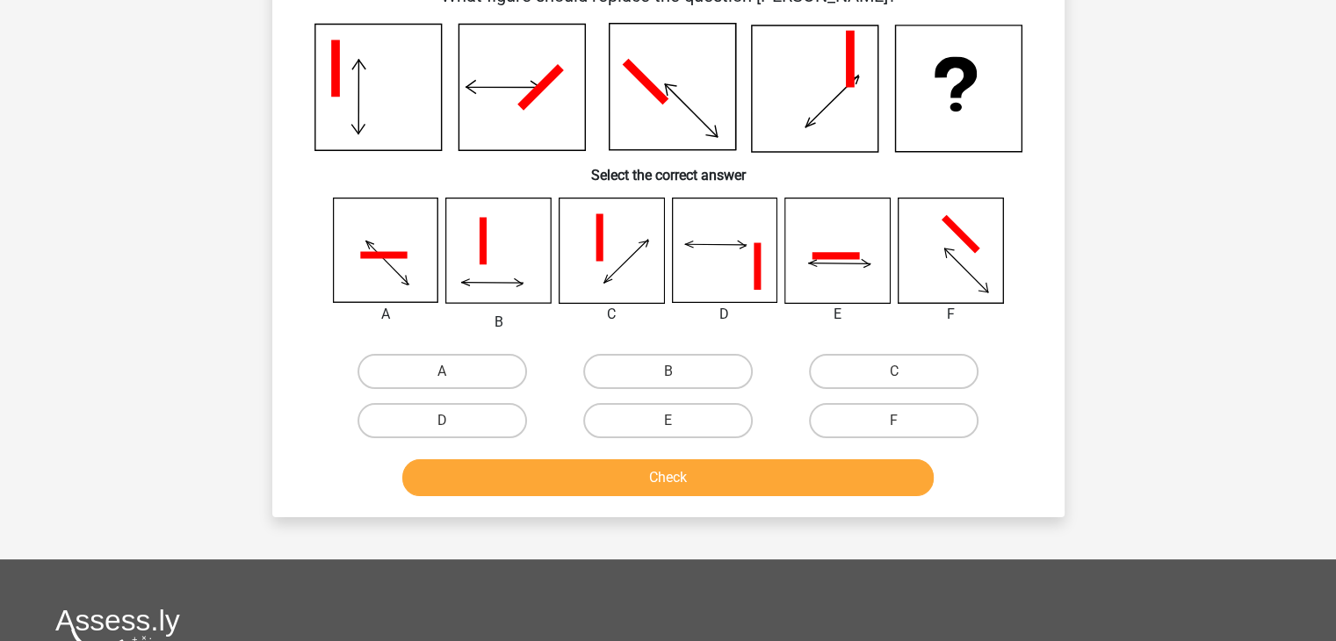
scroll to position [146, 0]
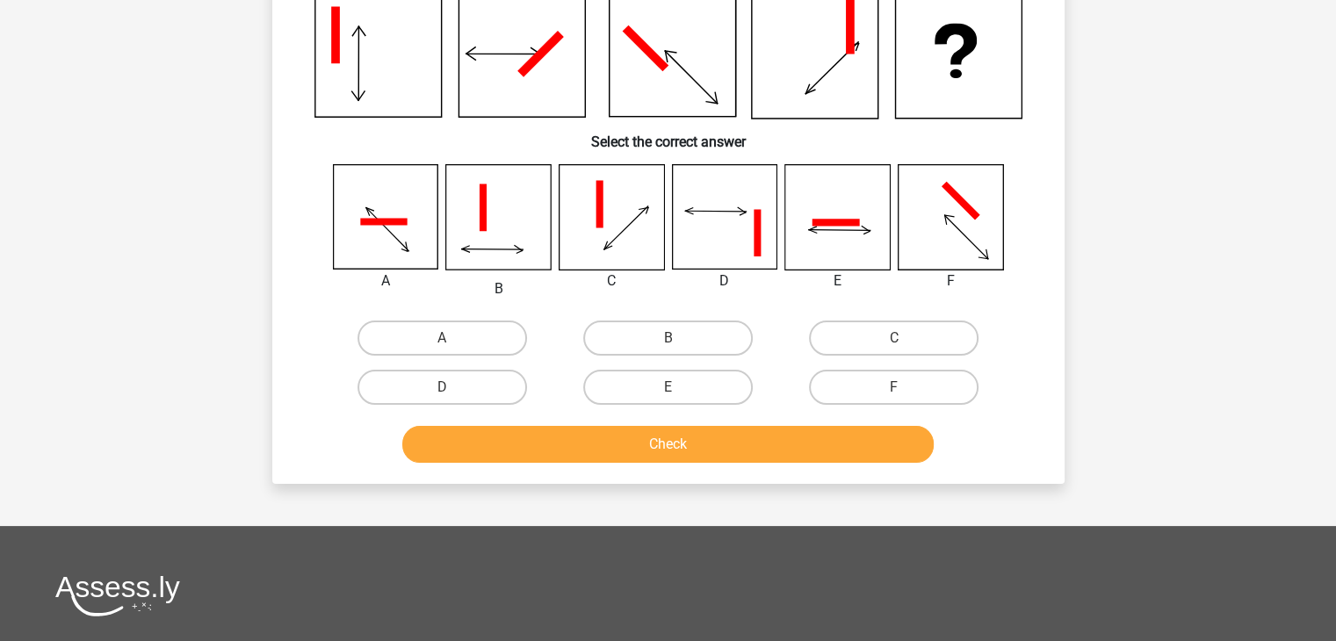
click at [604, 437] on button "Check" at bounding box center [667, 444] width 531 height 37
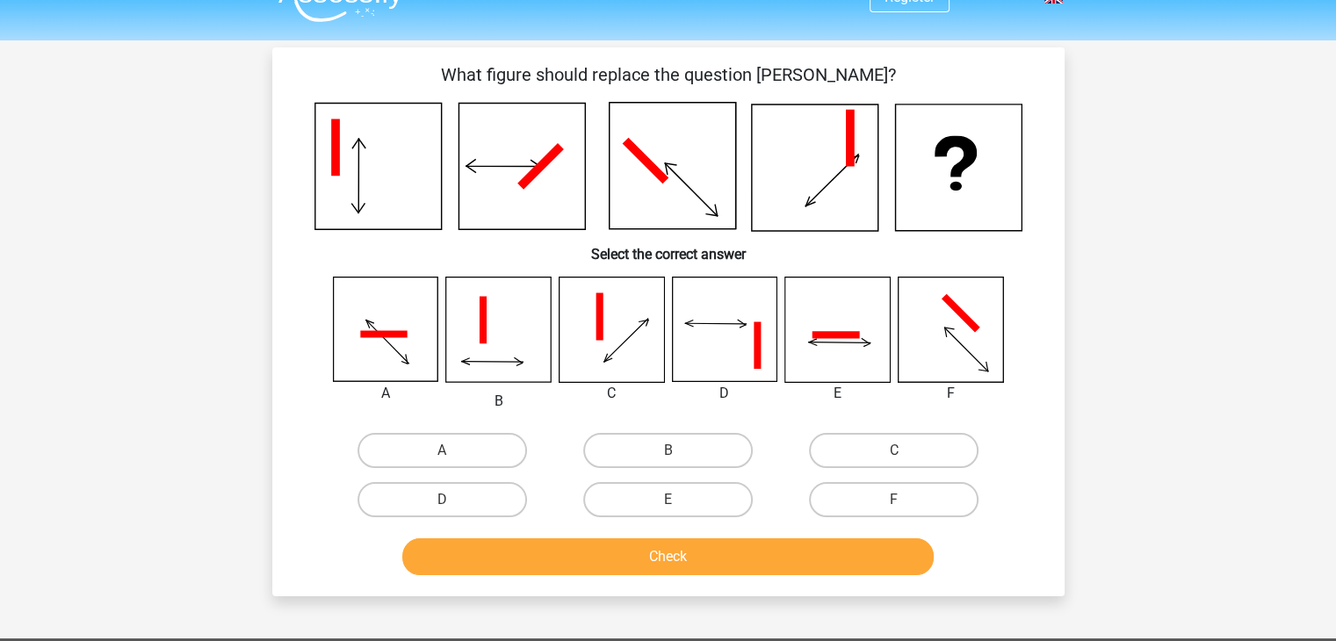
scroll to position [0, 0]
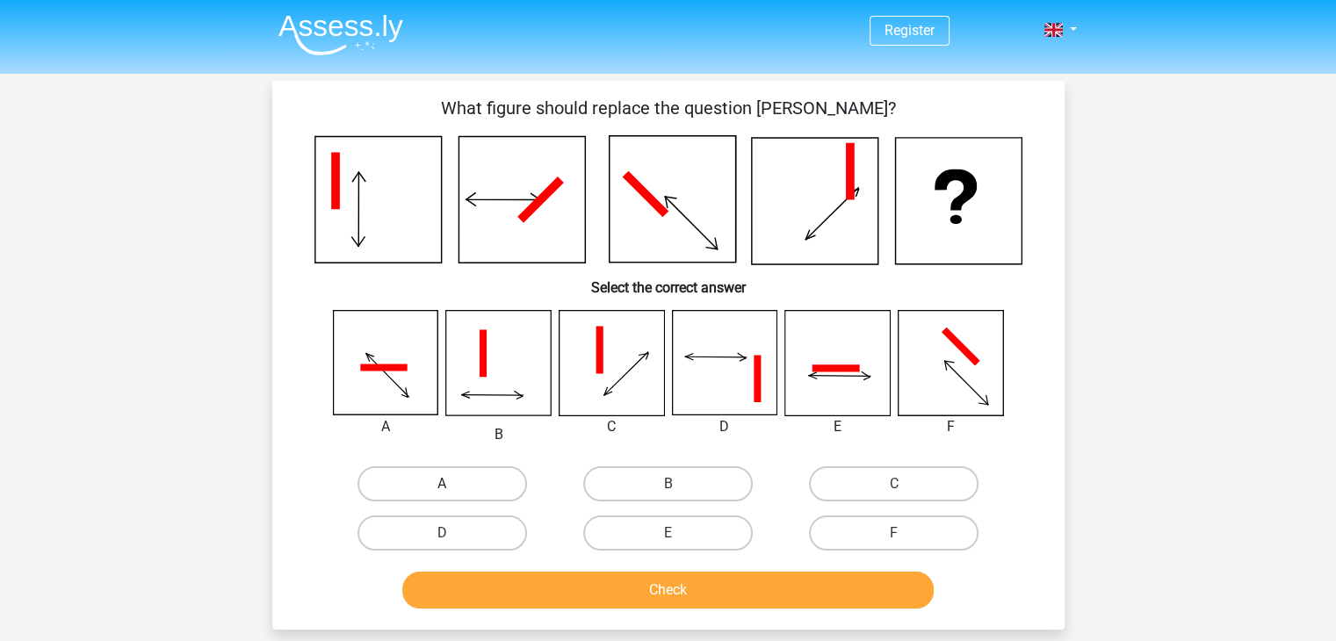
click at [467, 472] on label "A" at bounding box center [443, 483] width 170 height 35
click at [453, 484] on input "A" at bounding box center [447, 489] width 11 height 11
radio input "true"
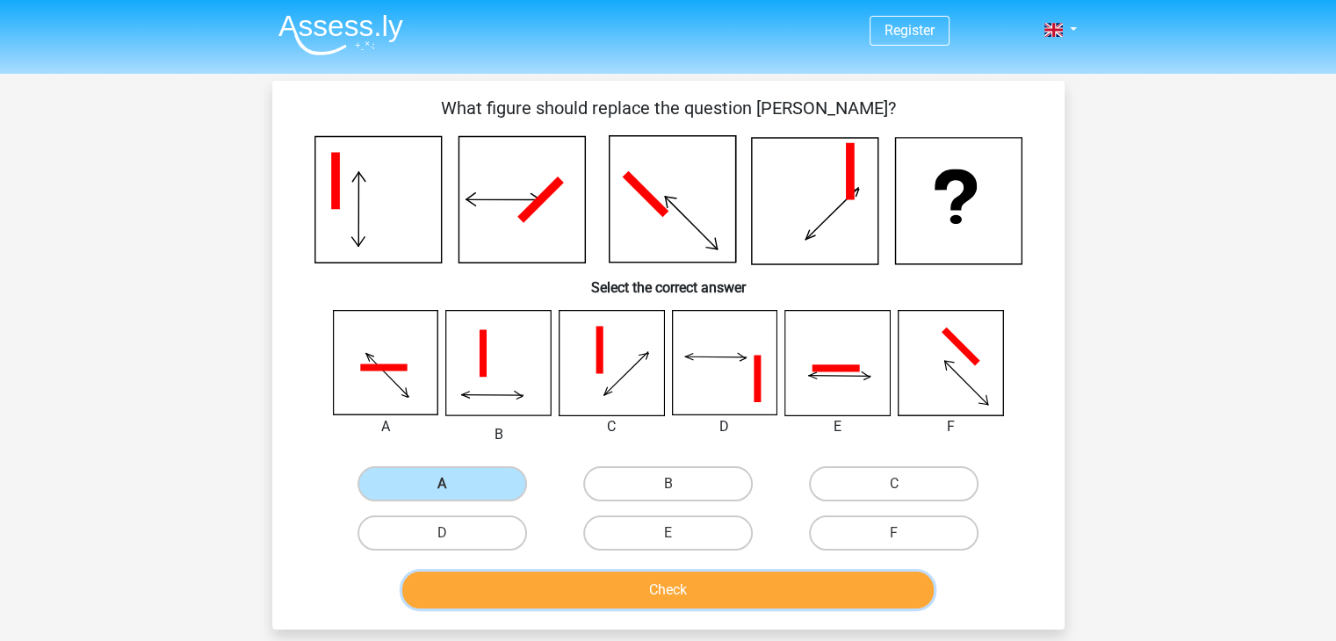
click at [554, 580] on button "Check" at bounding box center [667, 590] width 531 height 37
click at [458, 473] on label "A" at bounding box center [443, 483] width 170 height 35
click at [453, 484] on input "A" at bounding box center [447, 489] width 11 height 11
click at [541, 590] on button "Check" at bounding box center [667, 590] width 531 height 37
click at [560, 482] on div "B" at bounding box center [668, 483] width 226 height 49
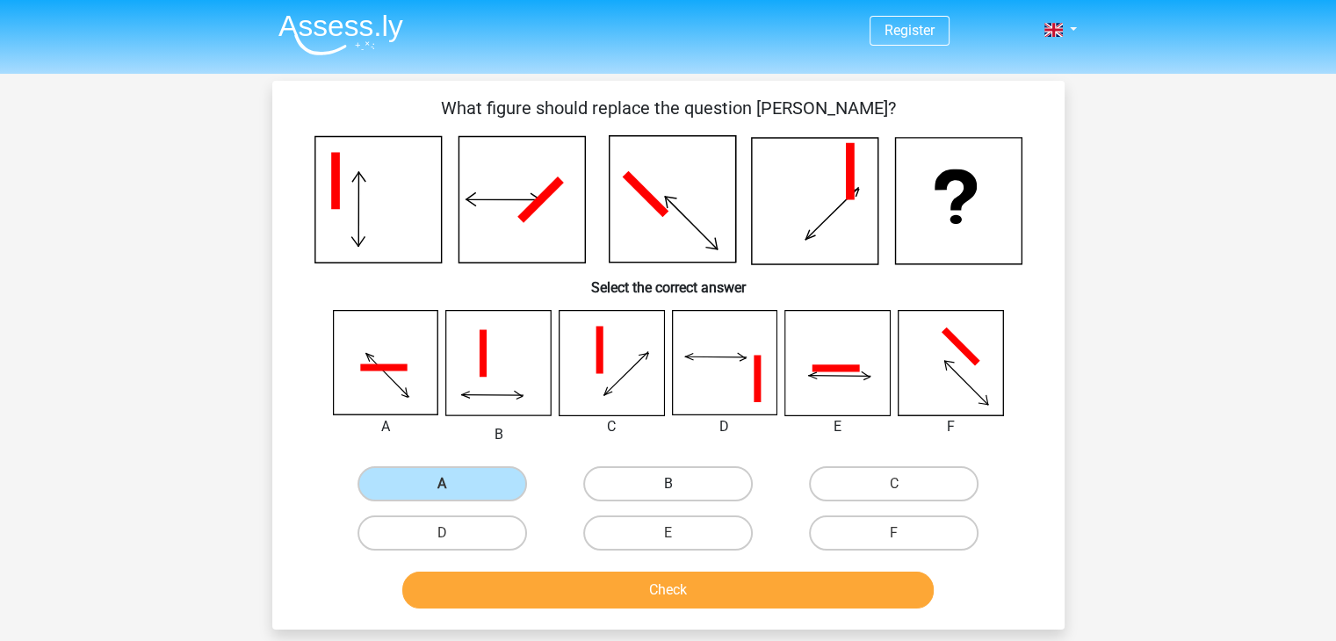
click at [652, 496] on label "B" at bounding box center [668, 483] width 170 height 35
click at [668, 495] on input "B" at bounding box center [673, 489] width 11 height 11
radio input "true"
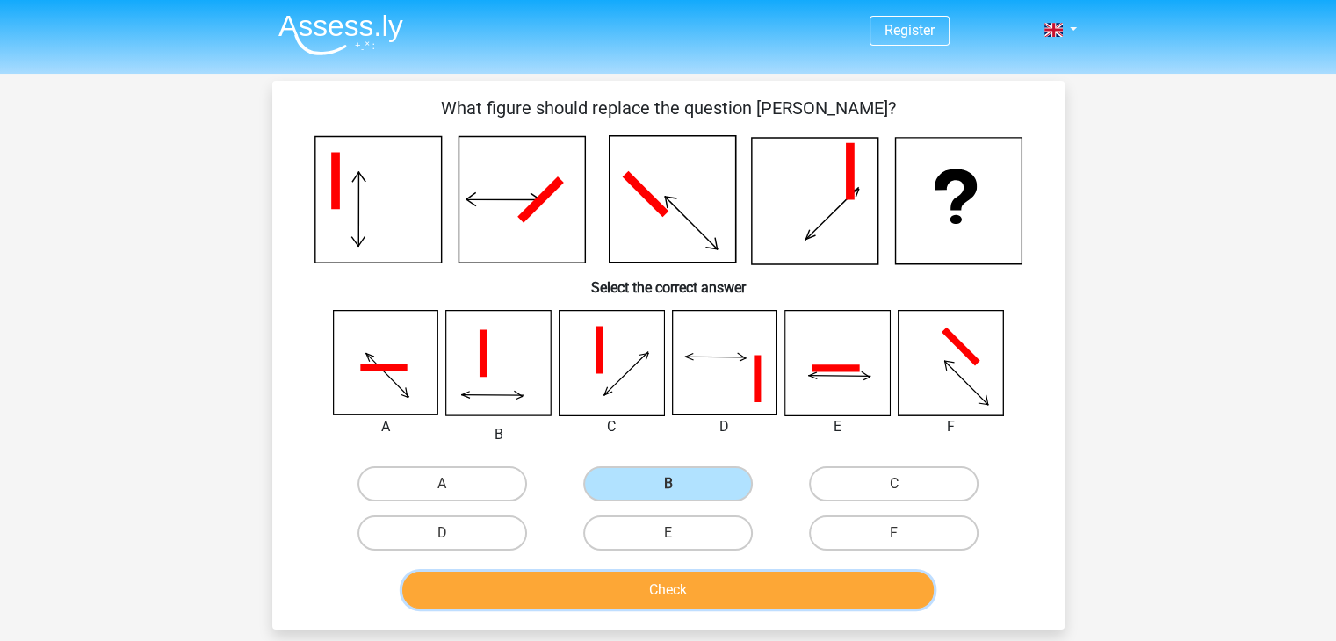
click at [637, 584] on button "Check" at bounding box center [667, 590] width 531 height 37
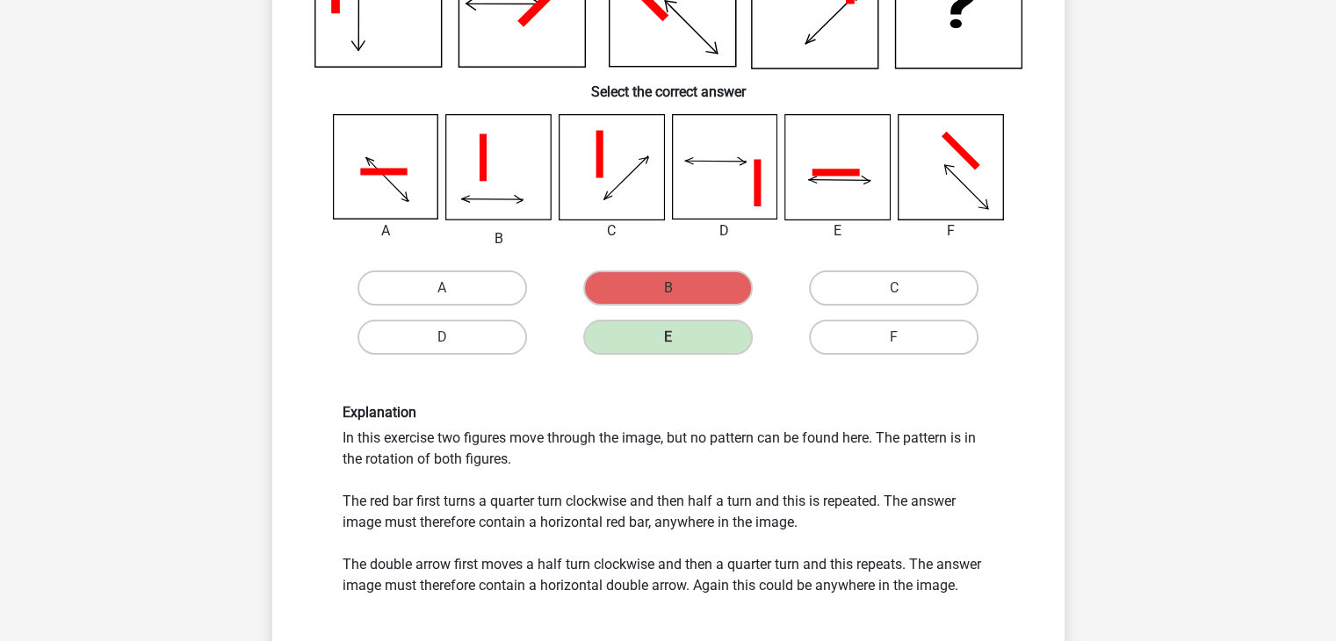
scroll to position [293, 0]
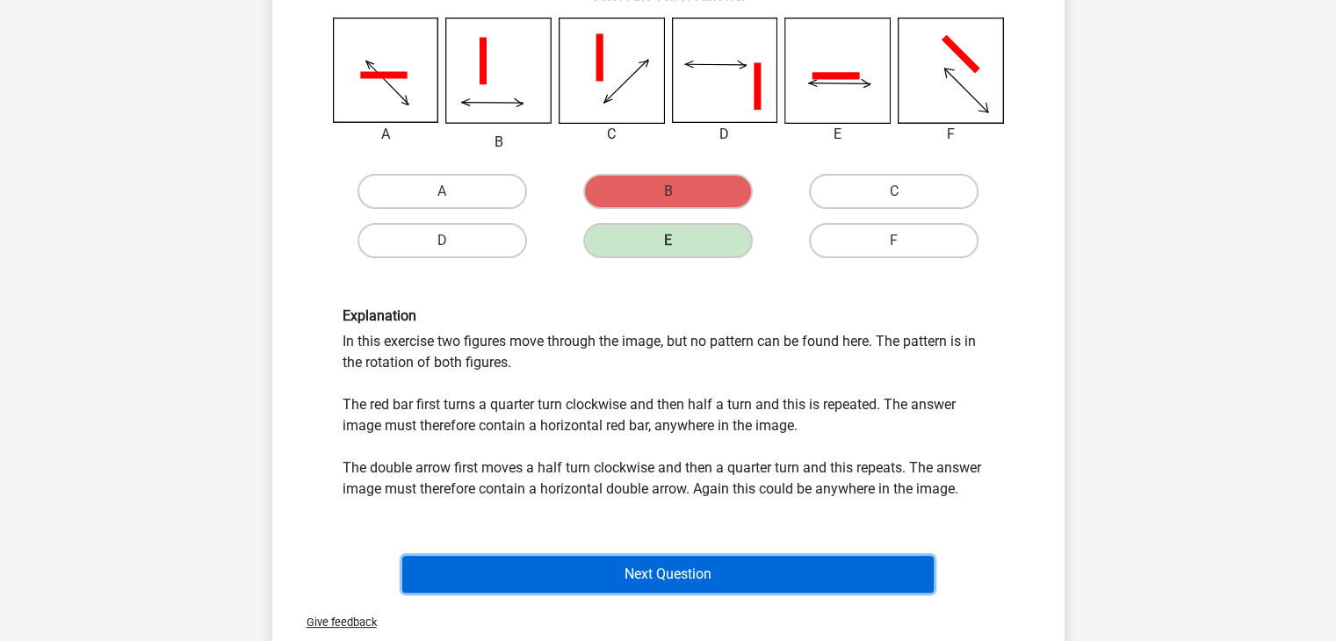
click at [670, 566] on button "Next Question" at bounding box center [667, 574] width 531 height 37
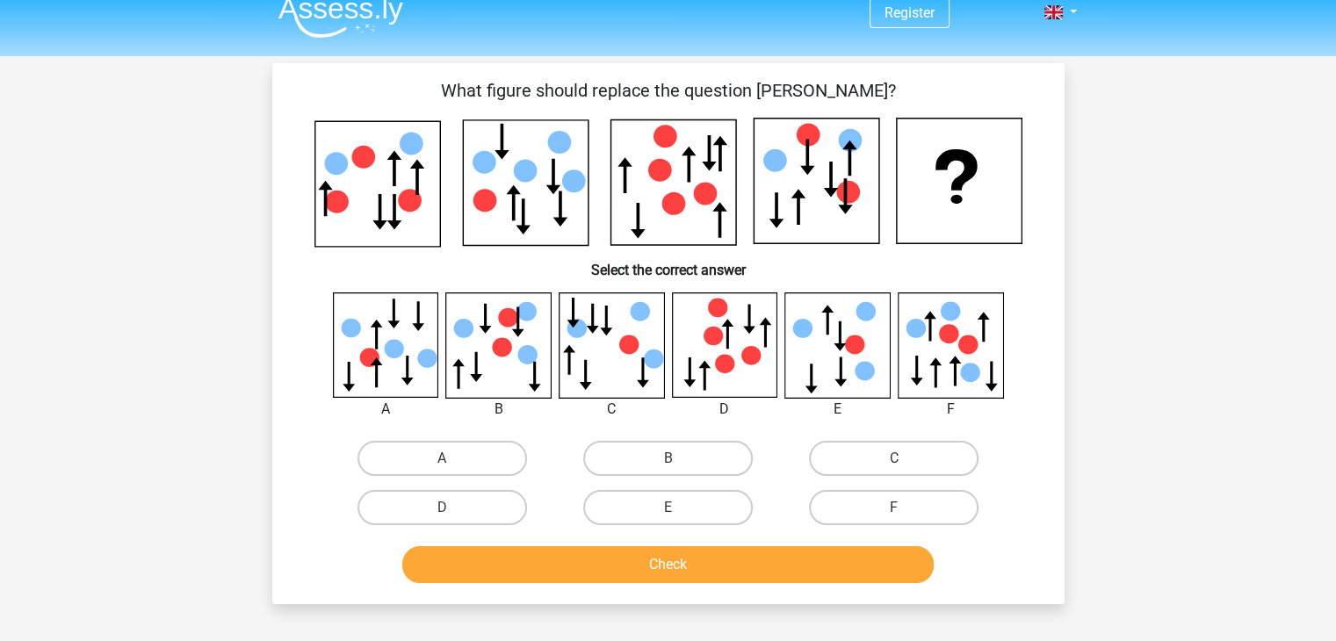
scroll to position [0, 0]
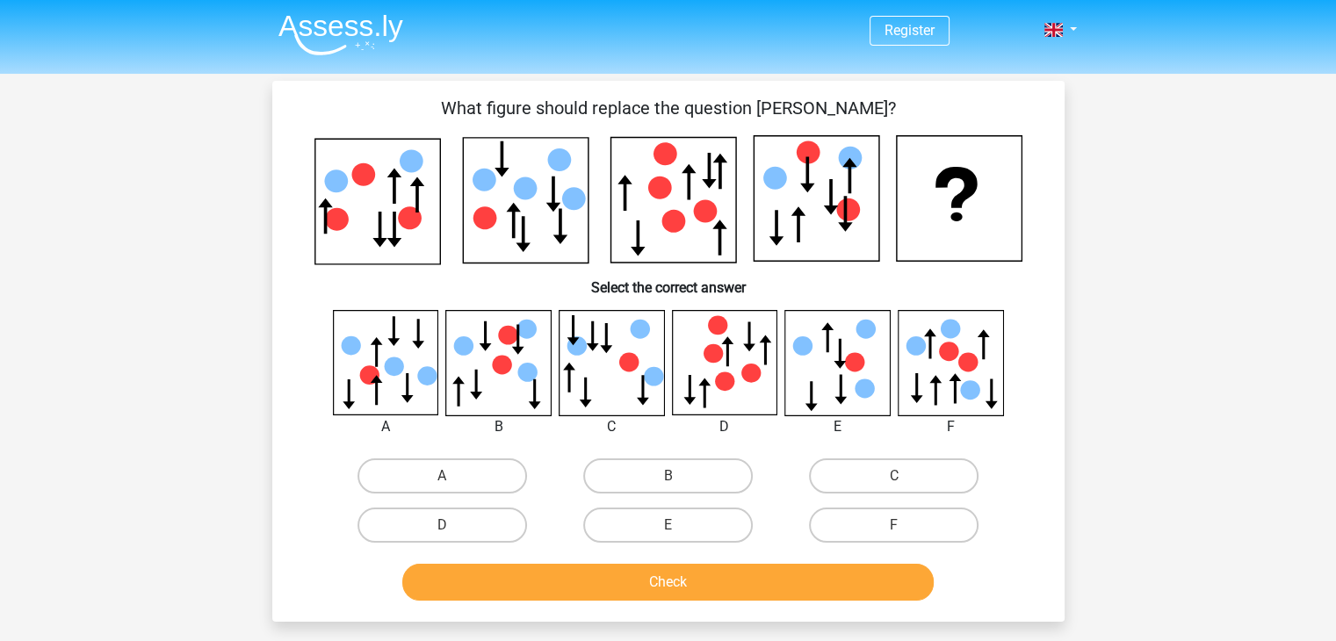
click at [704, 456] on div "B" at bounding box center [668, 476] width 226 height 49
click at [709, 465] on label "B" at bounding box center [668, 476] width 170 height 35
click at [679, 476] on input "B" at bounding box center [673, 481] width 11 height 11
radio input "true"
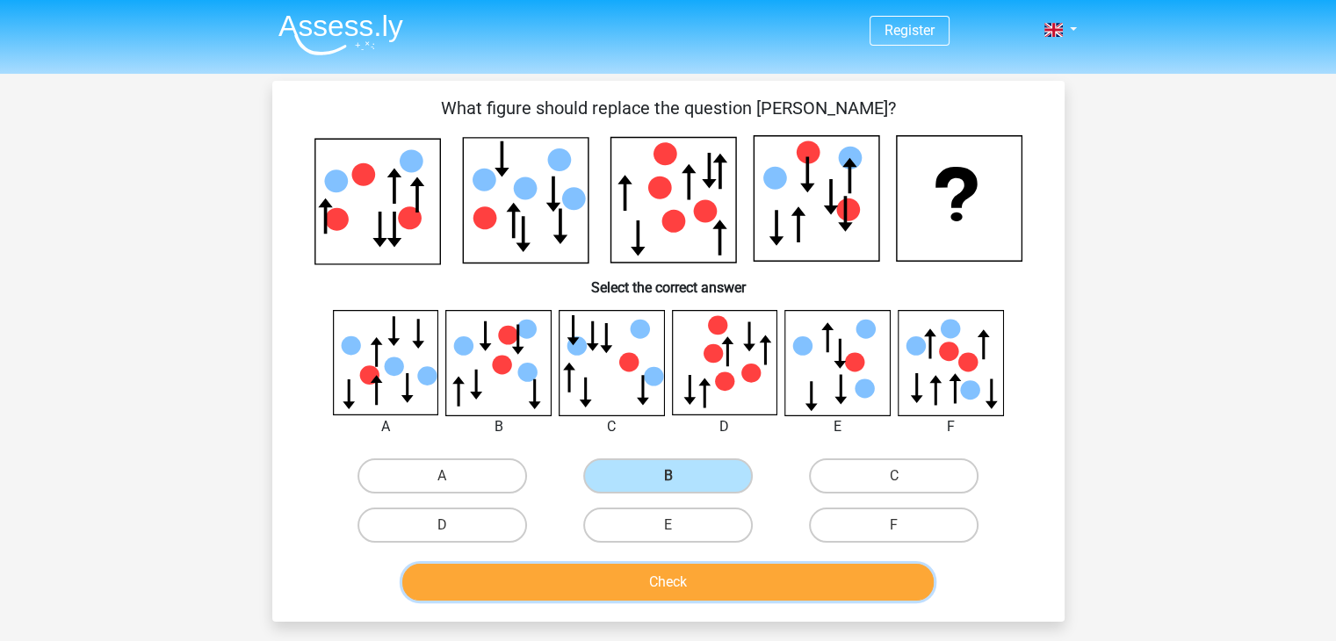
click at [732, 566] on button "Check" at bounding box center [667, 582] width 531 height 37
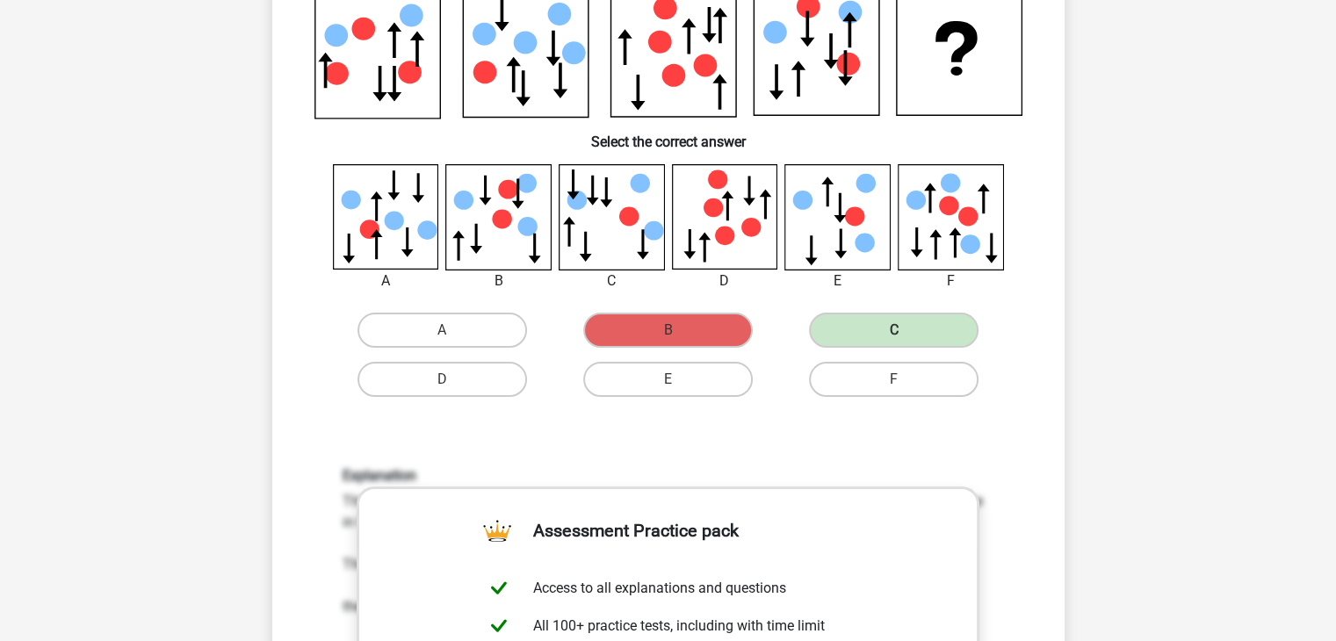
scroll to position [293, 0]
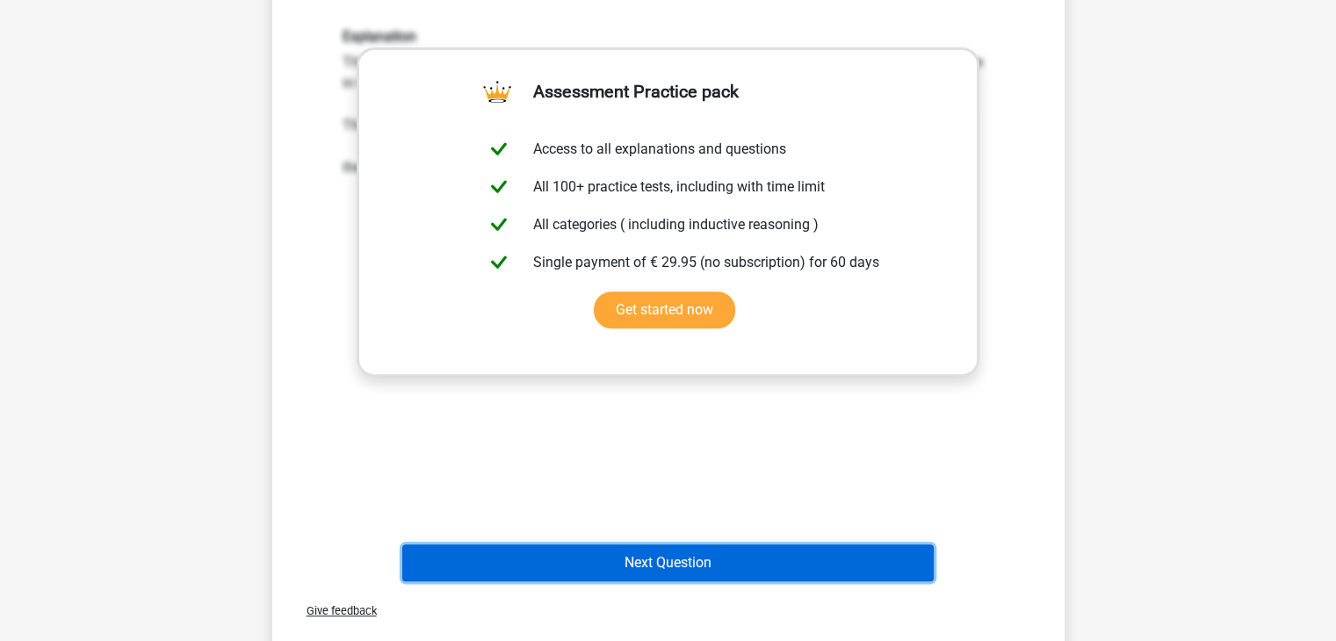
click at [738, 563] on button "Next Question" at bounding box center [667, 563] width 531 height 37
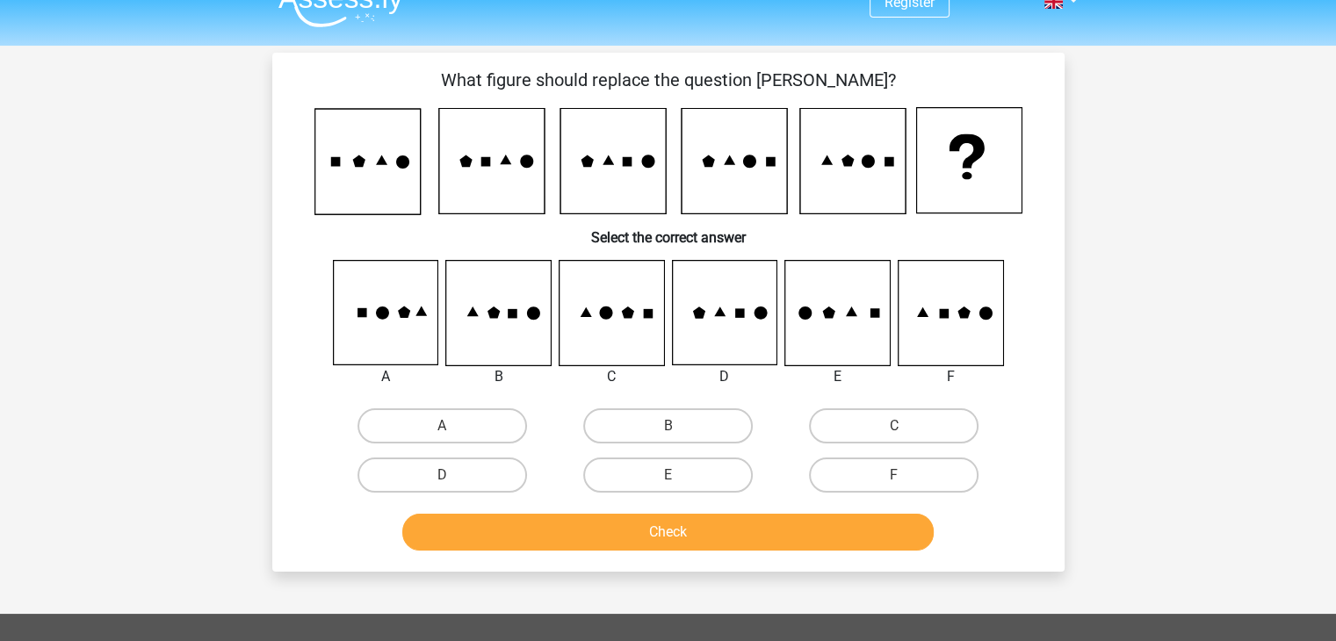
scroll to position [0, 0]
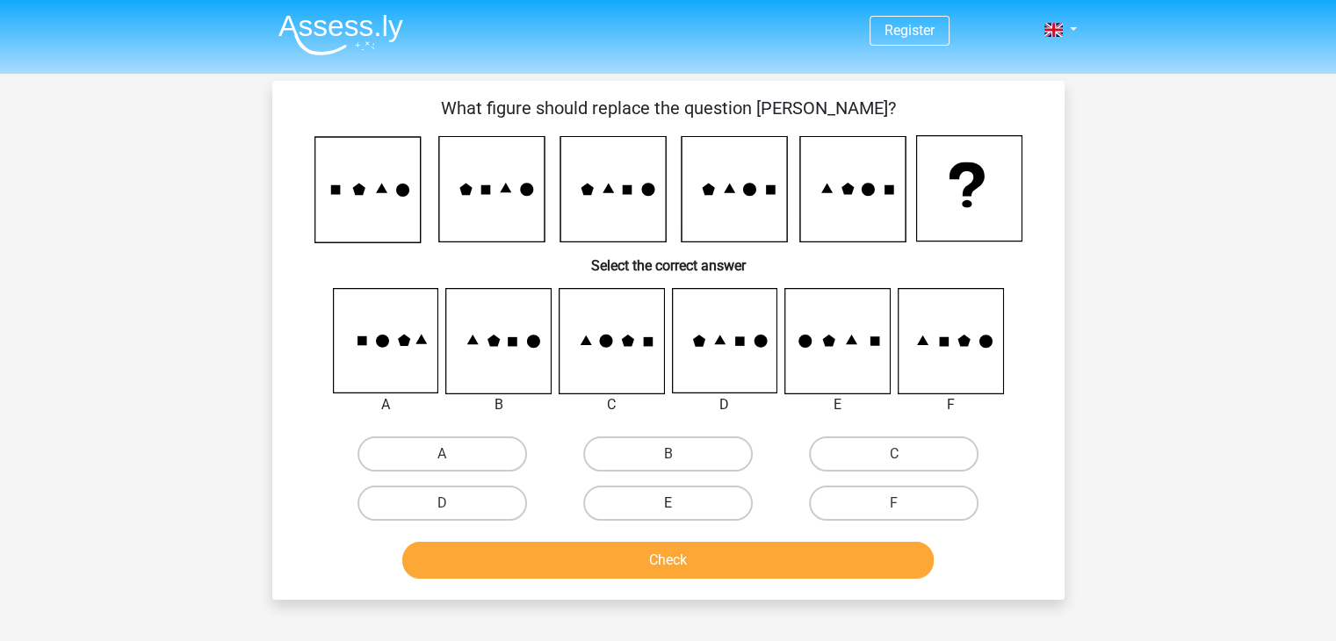
drag, startPoint x: 690, startPoint y: 458, endPoint x: 693, endPoint y: 502, distance: 44.0
click at [691, 458] on label "B" at bounding box center [668, 454] width 170 height 35
click at [679, 458] on input "B" at bounding box center [673, 459] width 11 height 11
radio input "true"
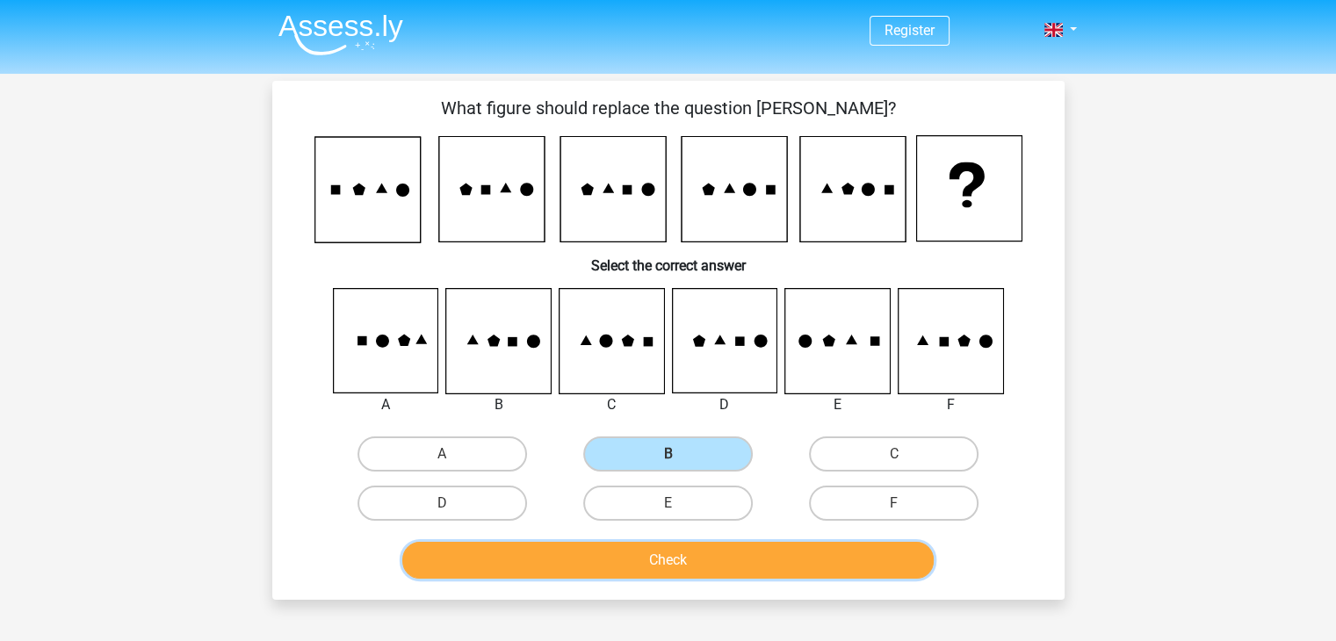
click at [691, 556] on button "Check" at bounding box center [667, 560] width 531 height 37
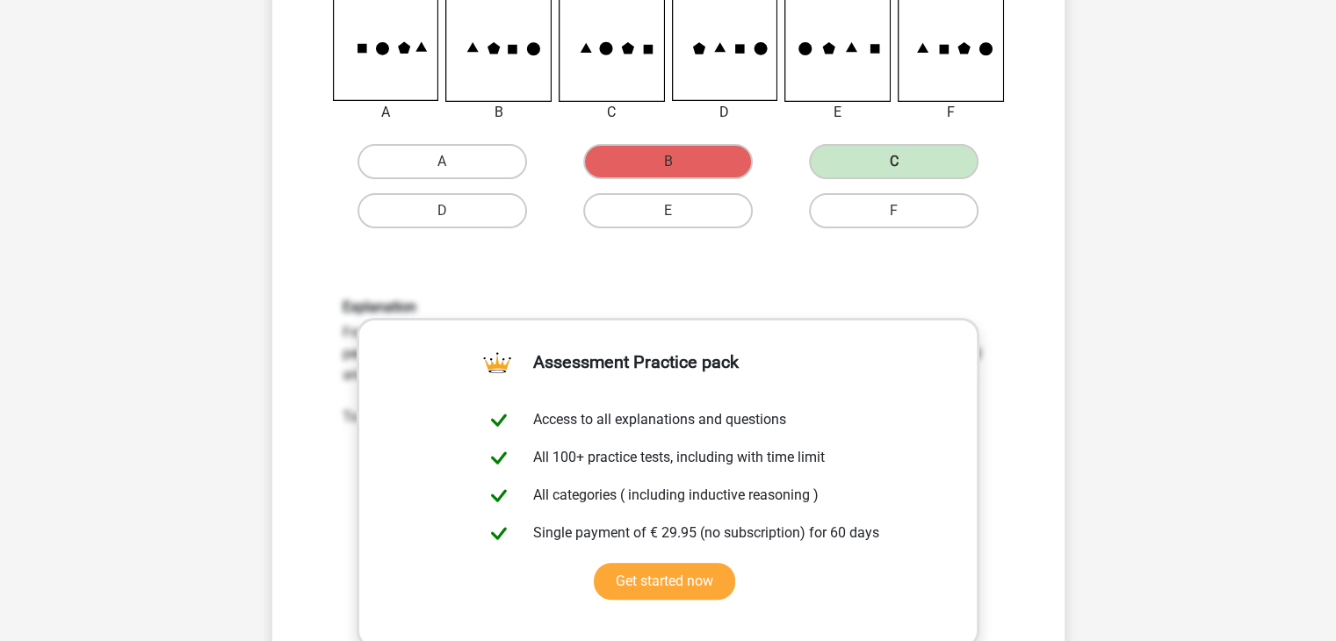
scroll to position [585, 0]
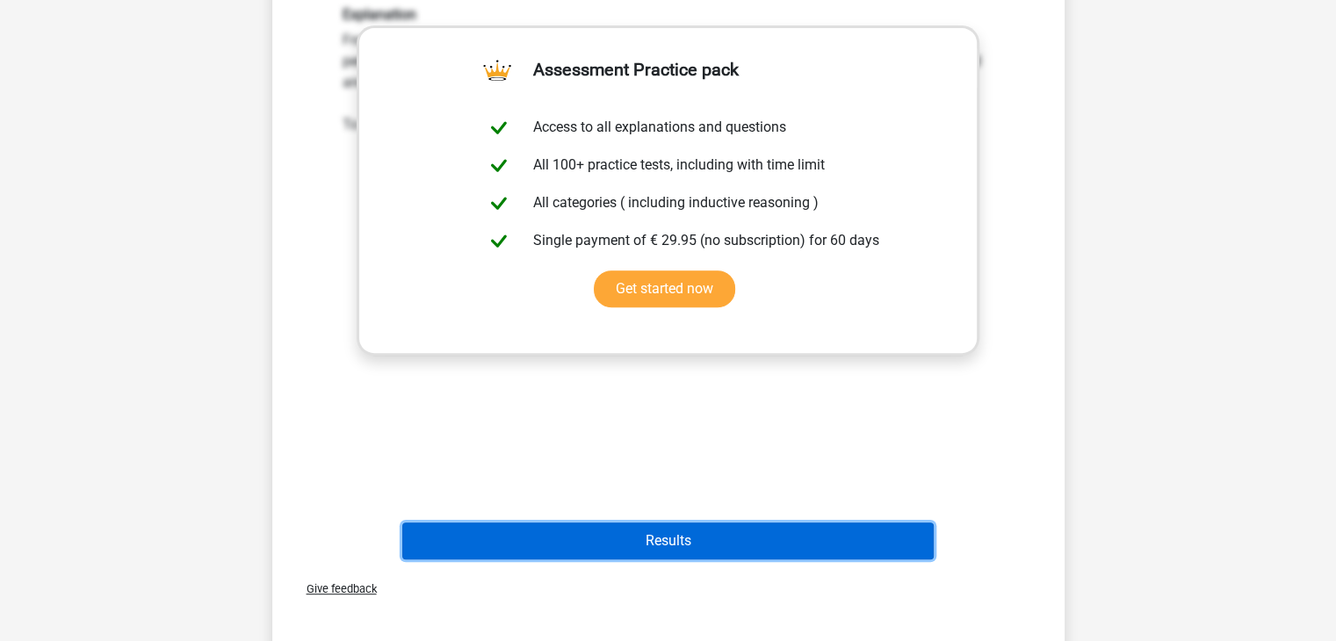
click at [622, 536] on button "Results" at bounding box center [667, 541] width 531 height 37
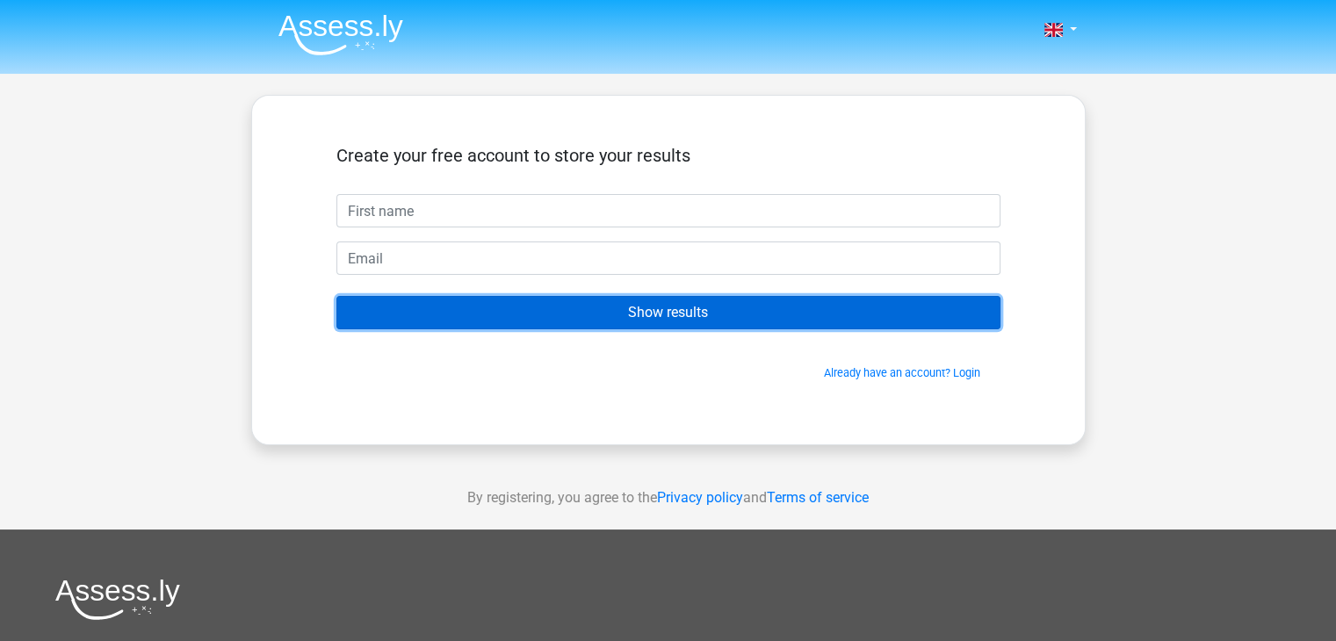
click at [657, 323] on input "Show results" at bounding box center [668, 312] width 664 height 33
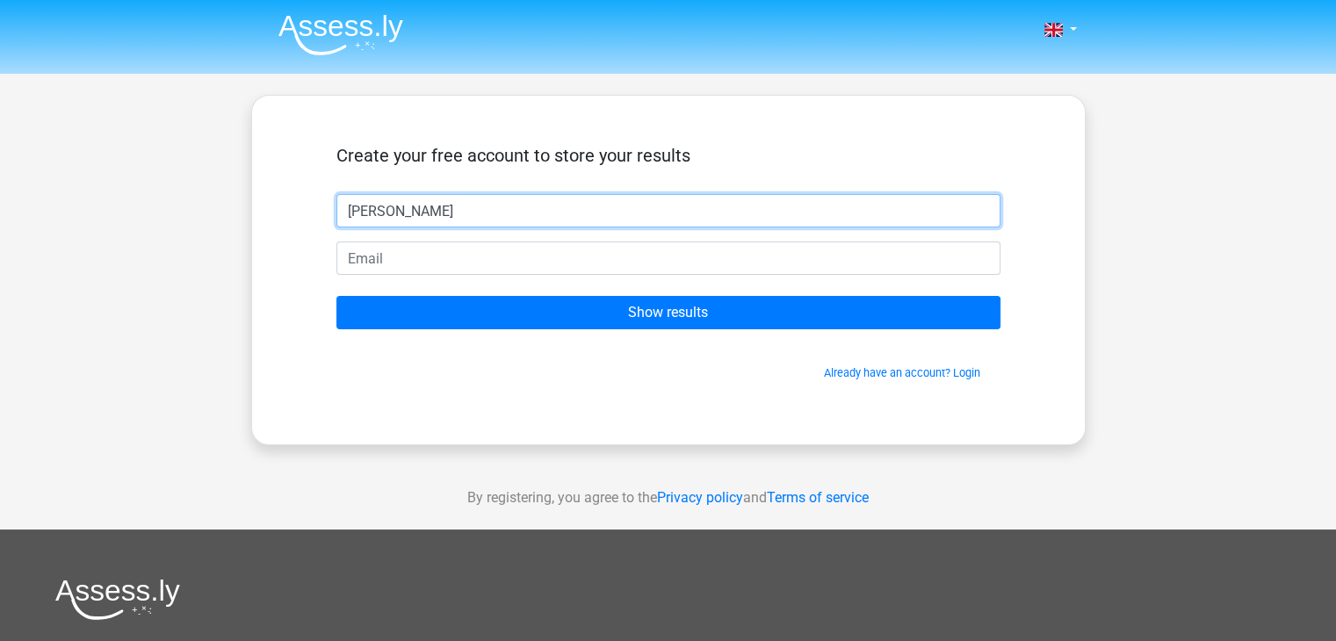
type input "[PERSON_NAME]"
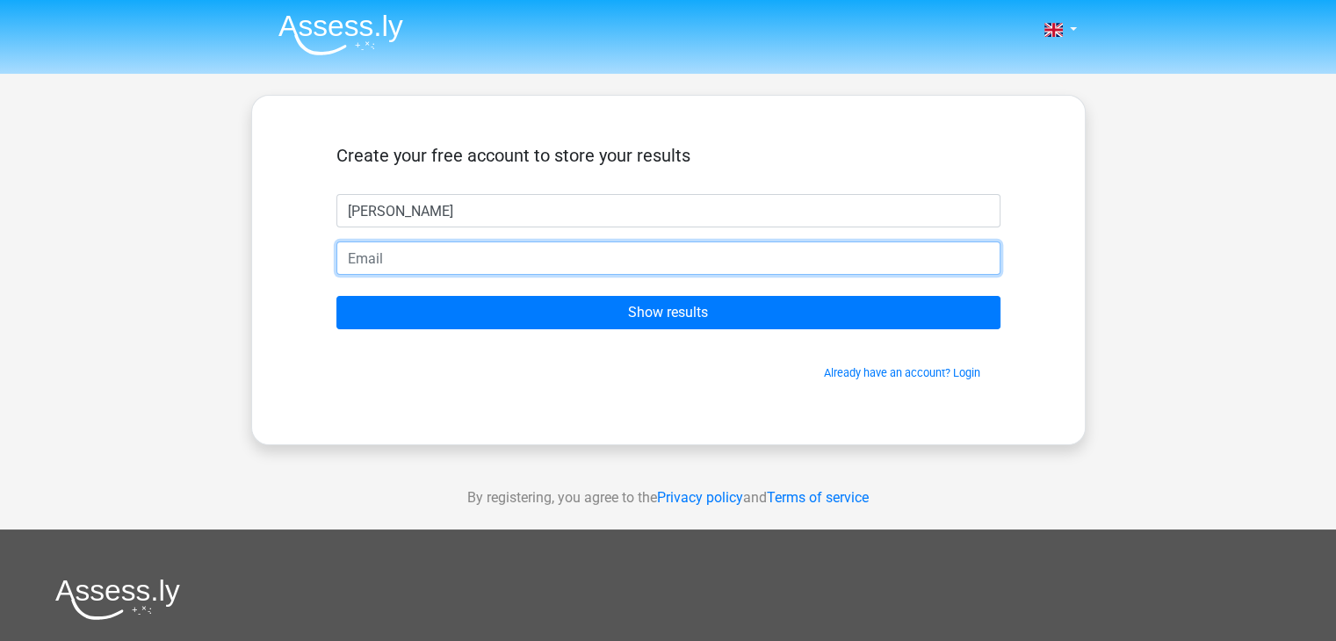
click at [622, 268] on input "email" at bounding box center [668, 258] width 664 height 33
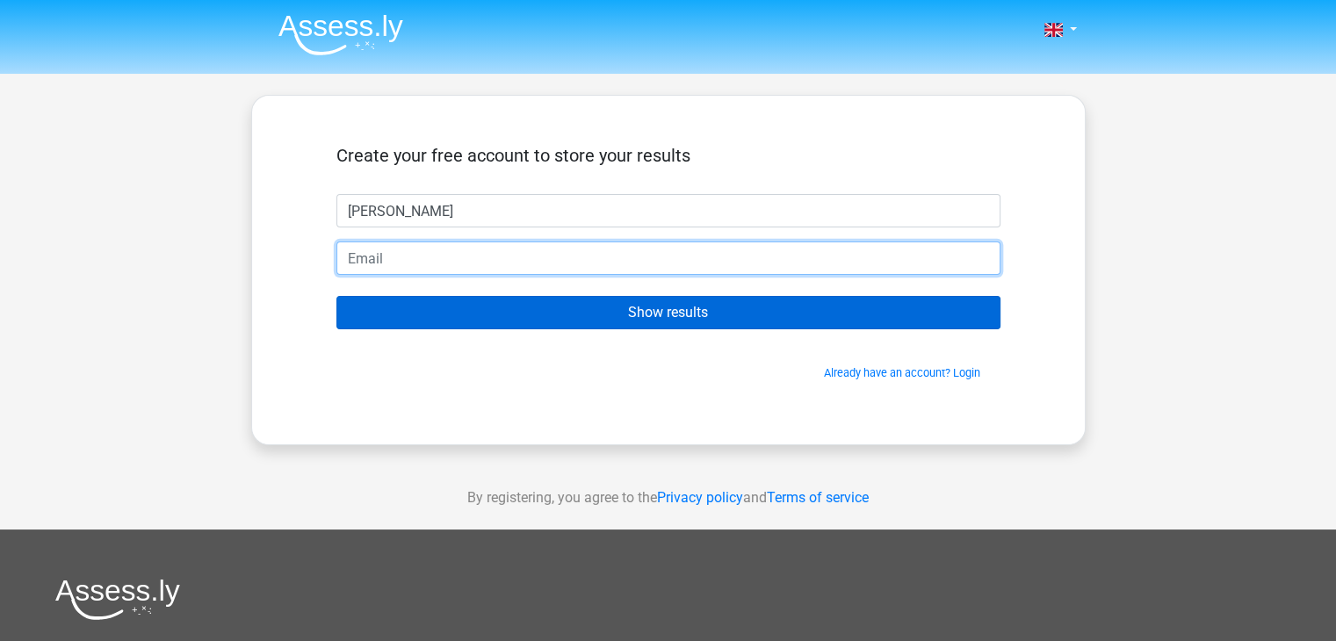
type input "[EMAIL_ADDRESS][DOMAIN_NAME]"
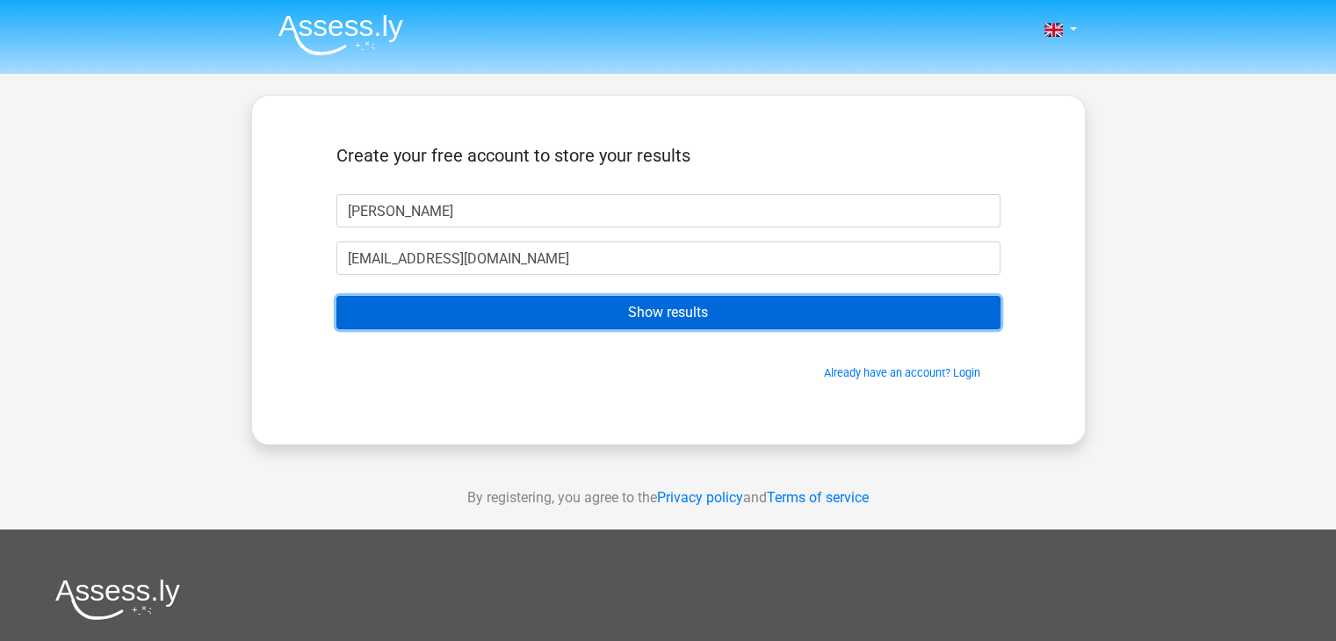
click at [546, 322] on input "Show results" at bounding box center [668, 312] width 664 height 33
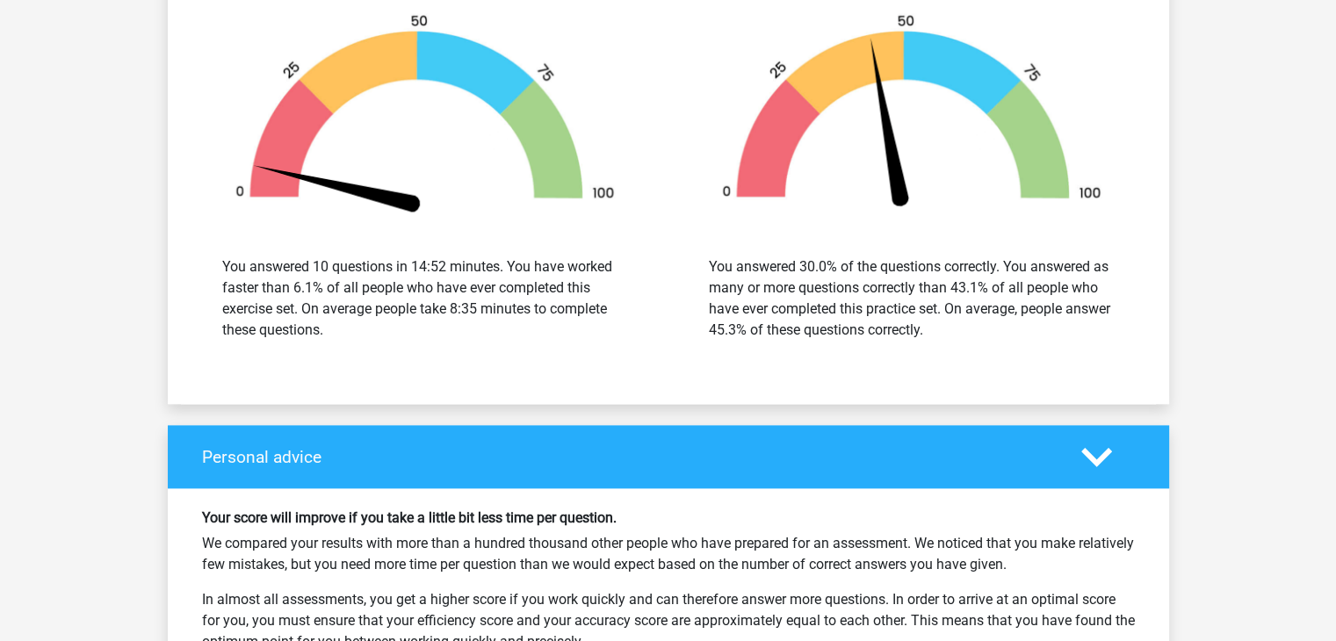
scroll to position [2049, 0]
